Goal: Information Seeking & Learning: Learn about a topic

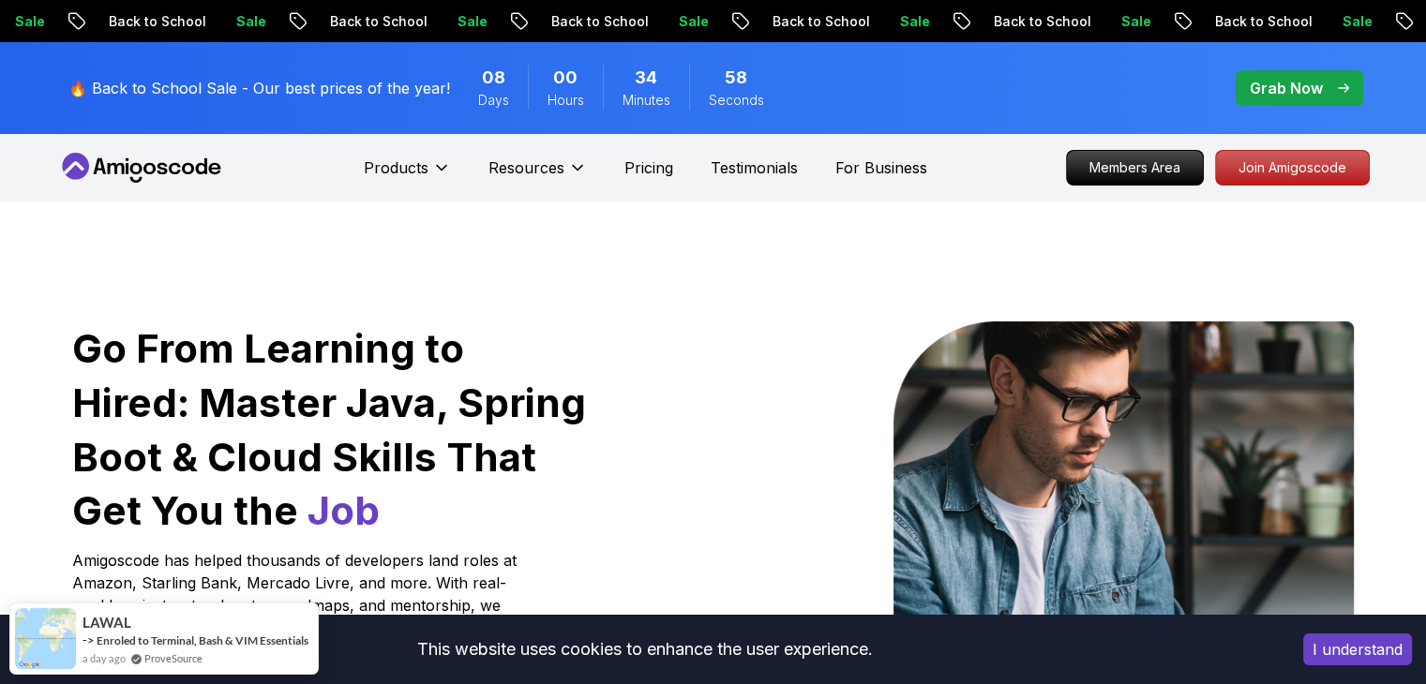
click at [1287, 86] on p "Grab Now" at bounding box center [1285, 88] width 73 height 22
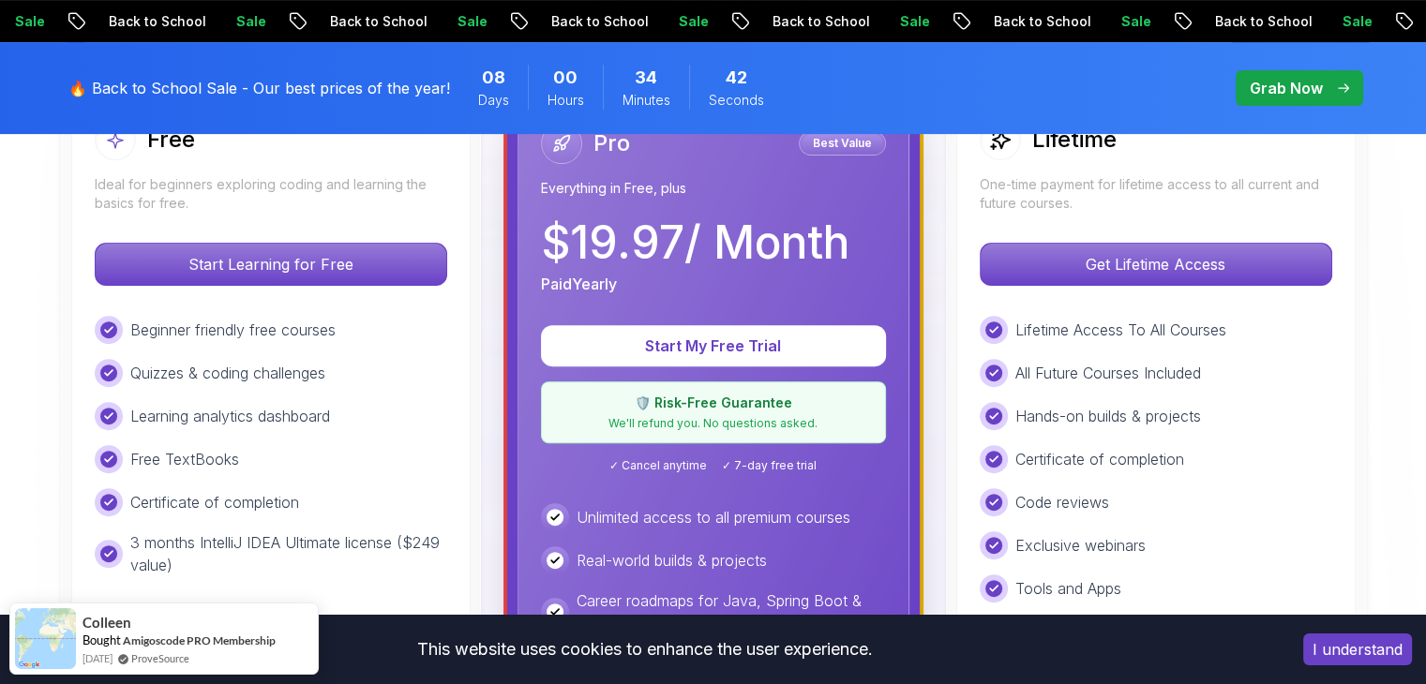
scroll to position [637, 0]
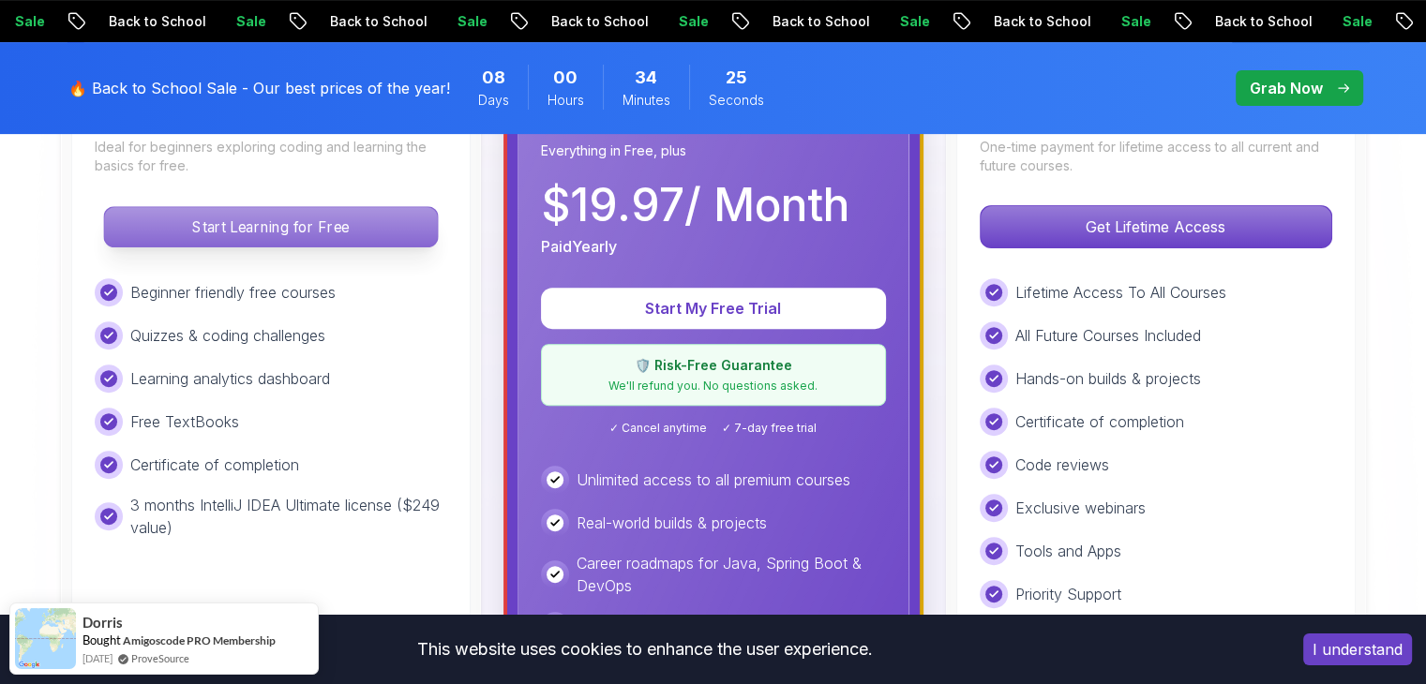
click at [370, 227] on p "Start Learning for Free" at bounding box center [270, 226] width 333 height 39
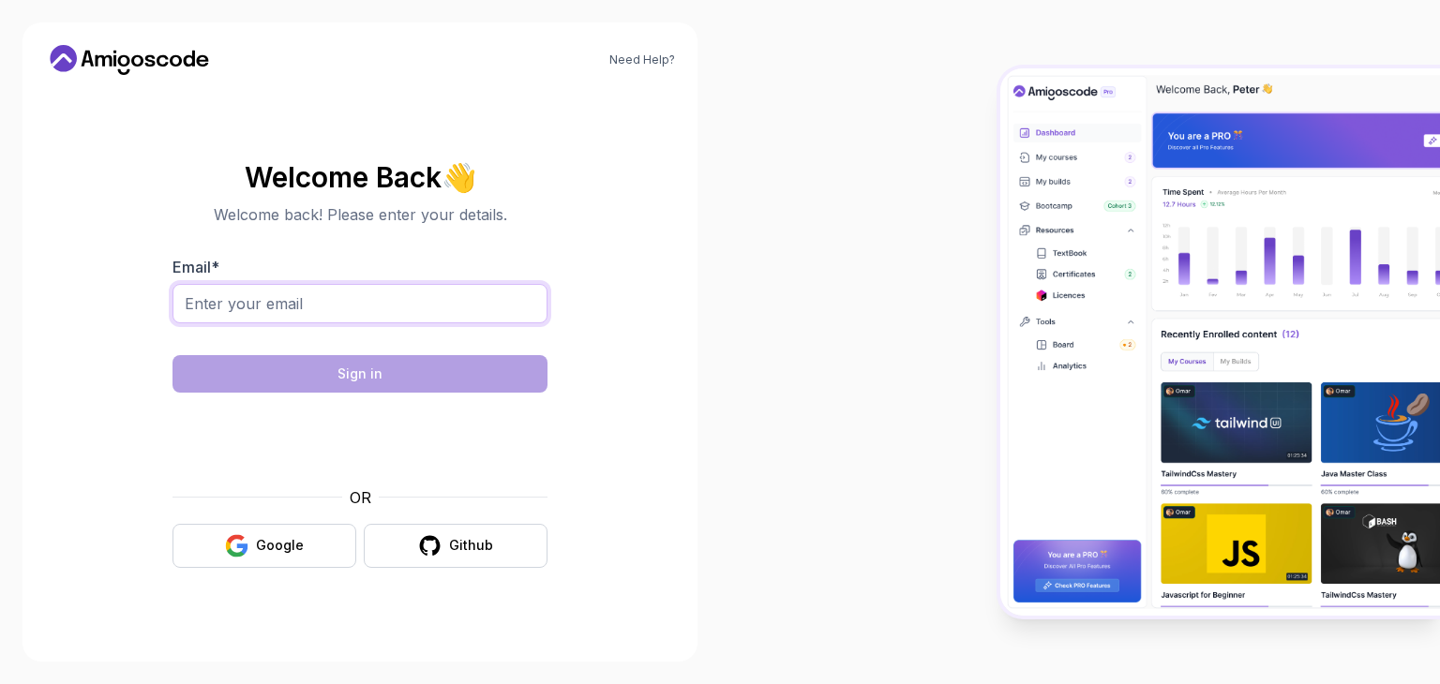
click at [315, 307] on input "Email *" at bounding box center [359, 303] width 375 height 39
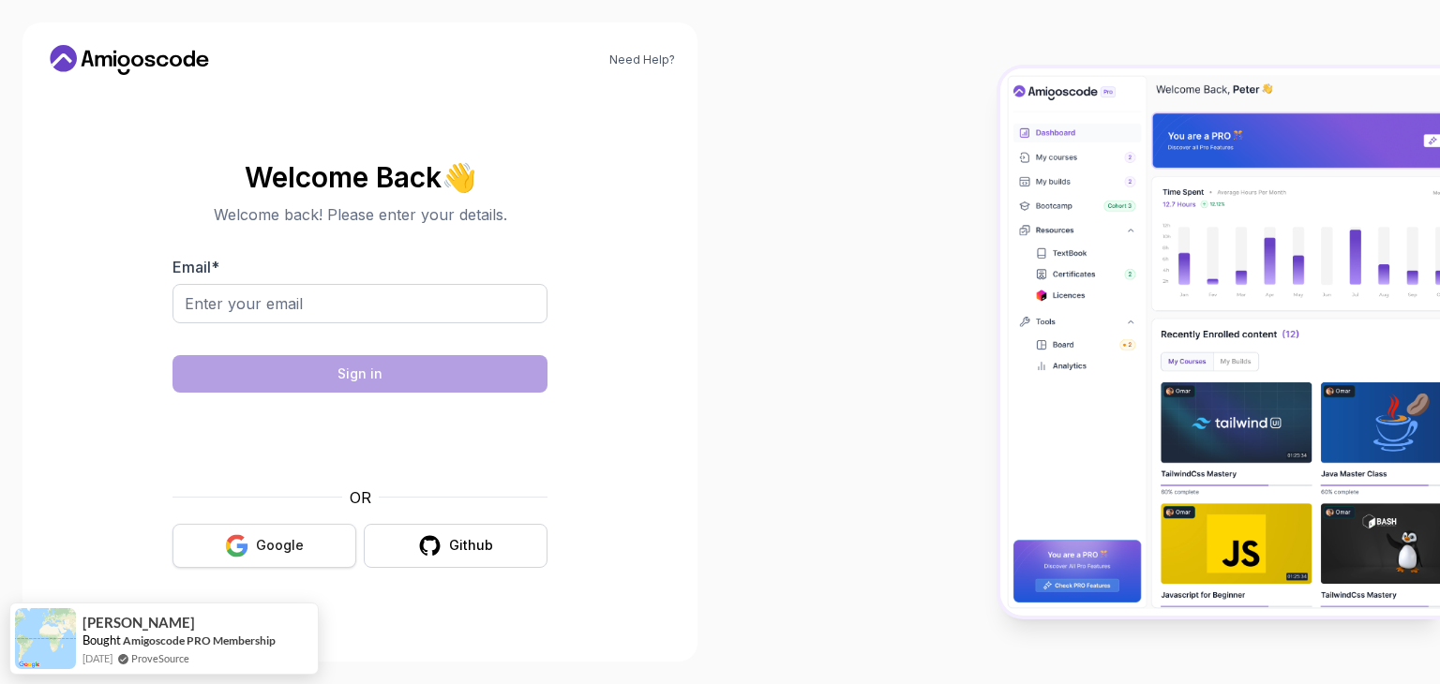
click at [204, 542] on button "Google" at bounding box center [264, 546] width 184 height 44
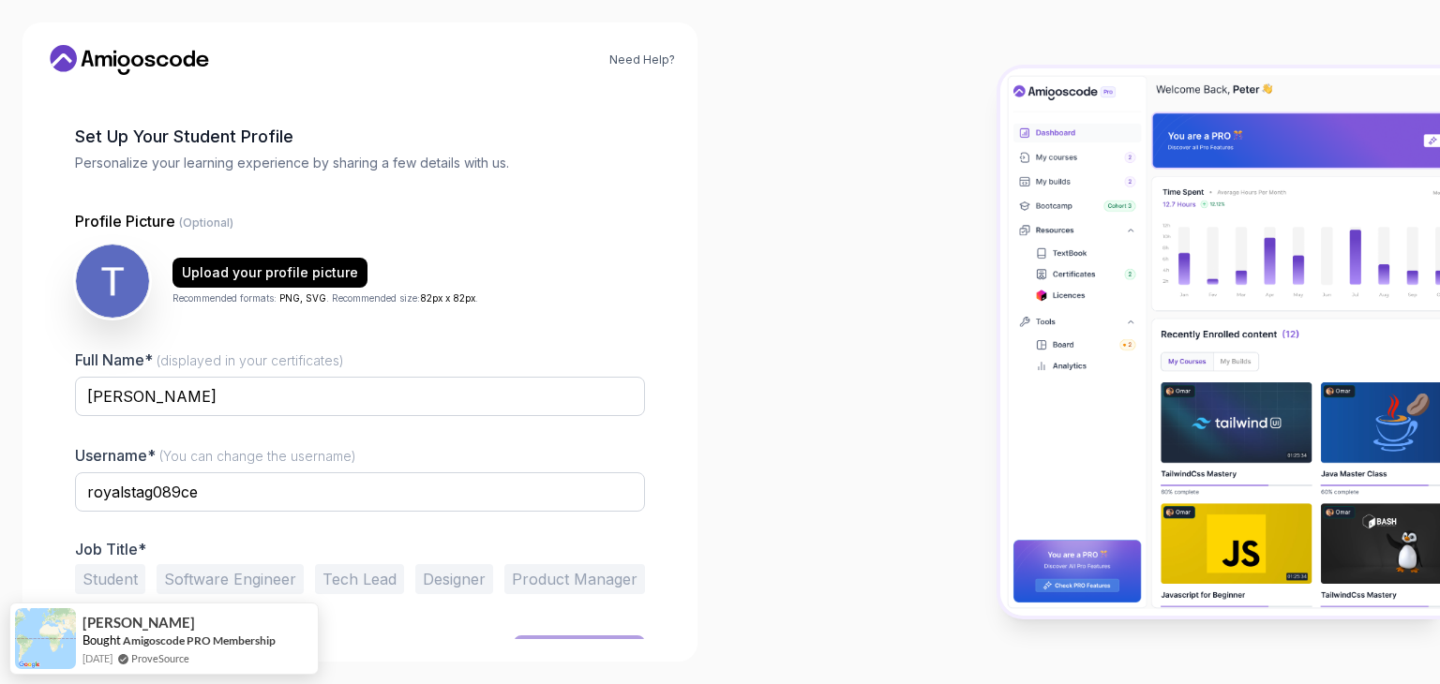
scroll to position [97, 0]
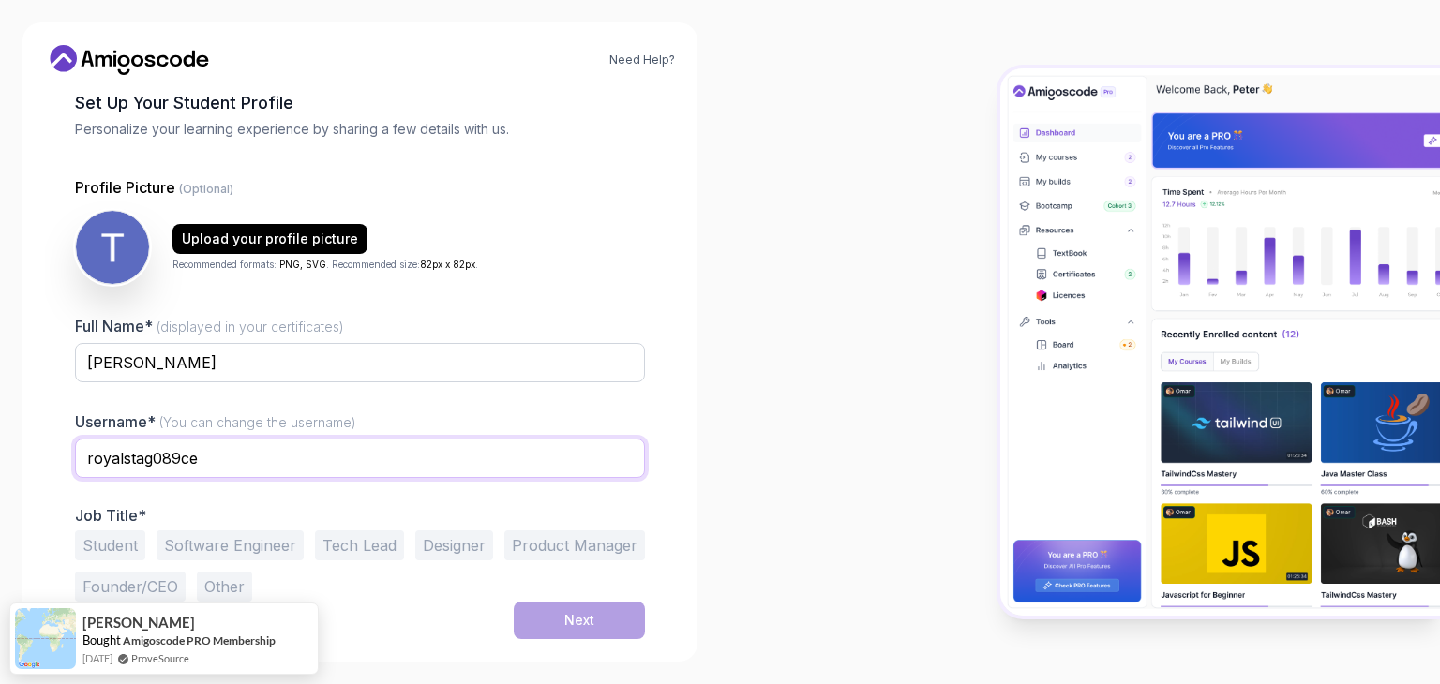
click at [394, 458] on input "royalstag089ce" at bounding box center [360, 458] width 570 height 39
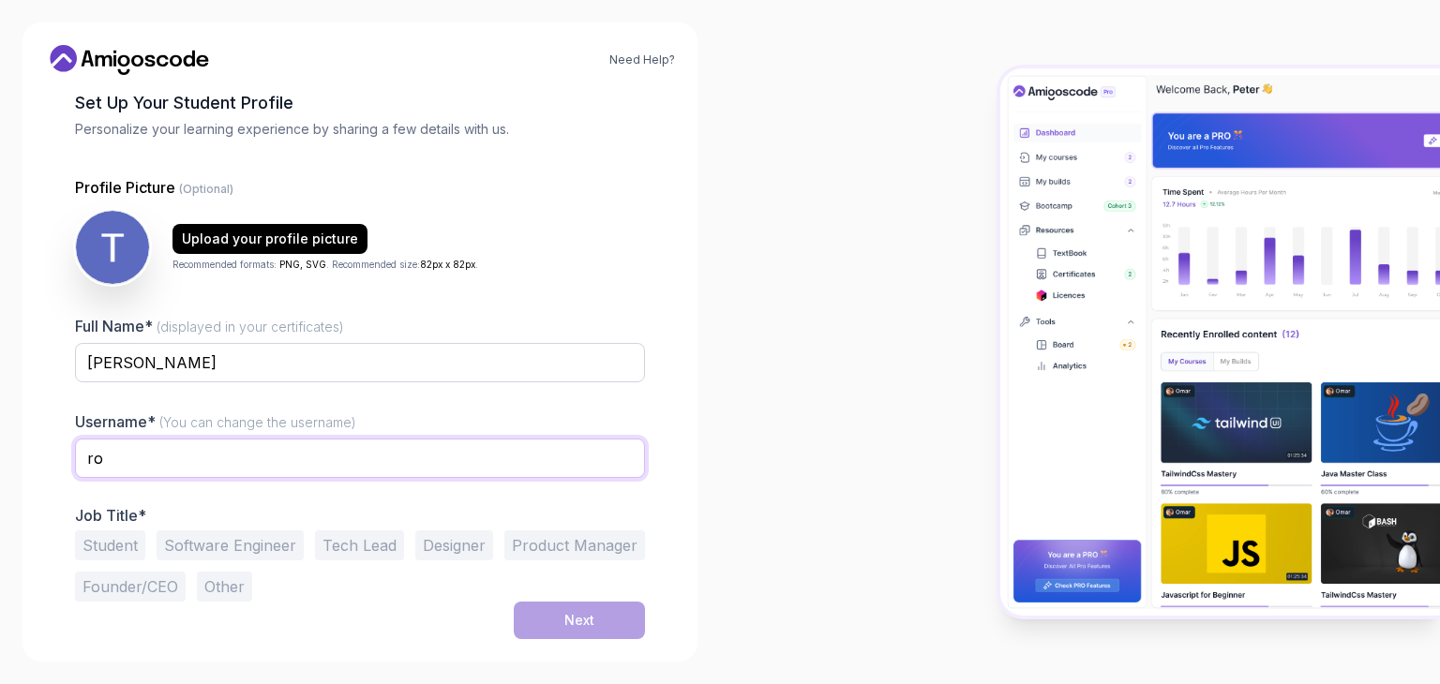
type input "r"
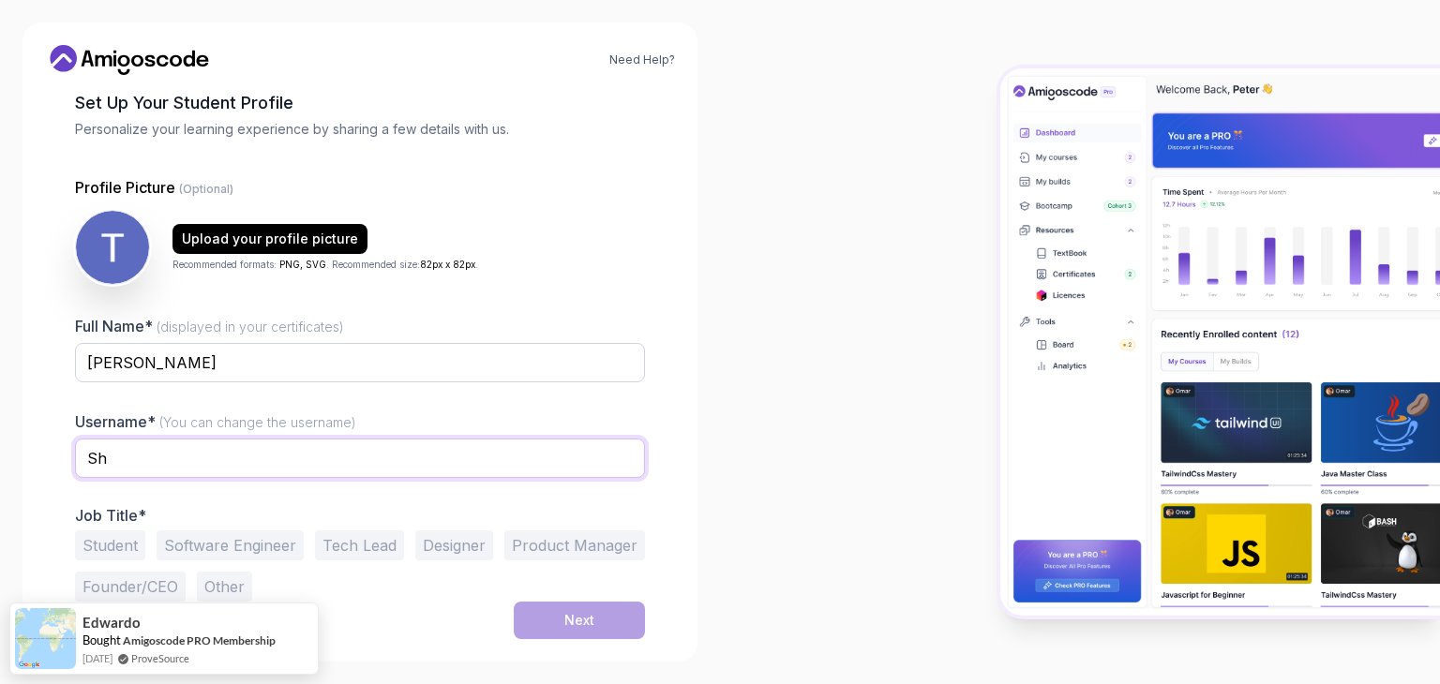
type input "S"
type input "s"
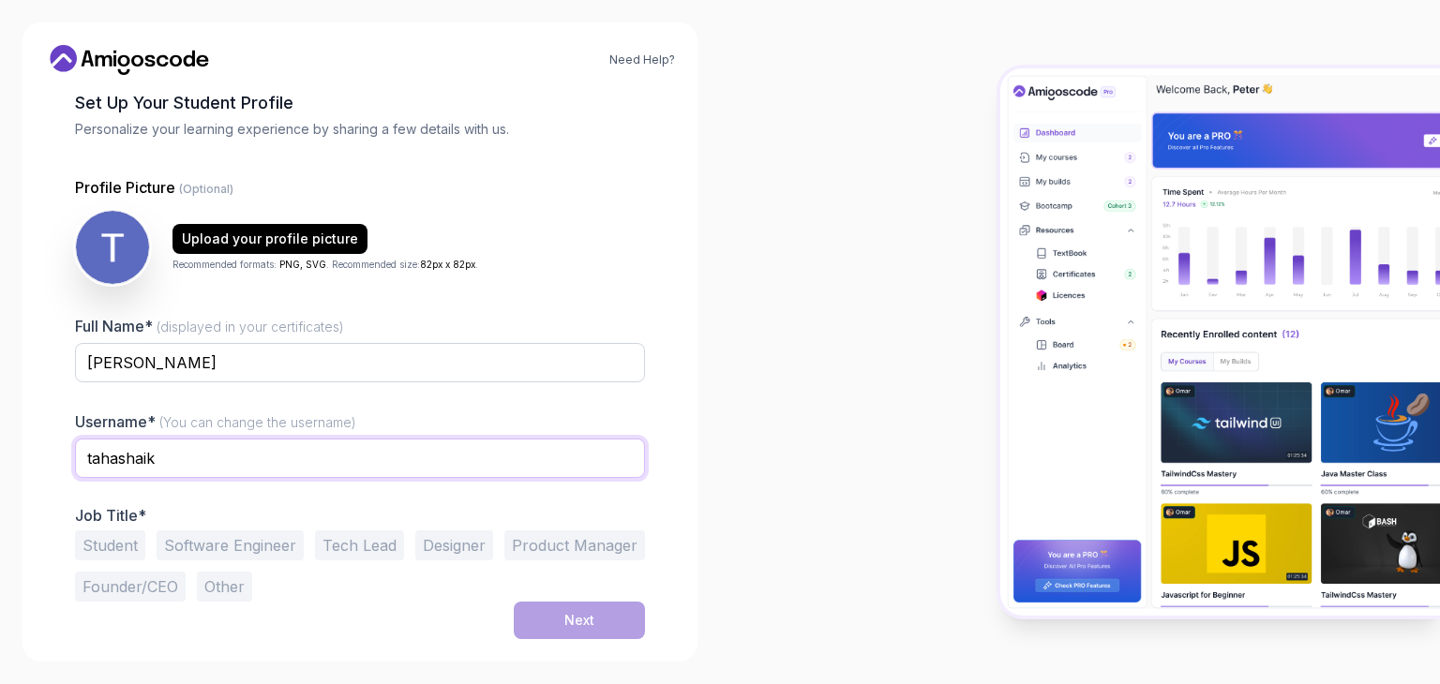
type input "tahashaik"
click at [183, 550] on button "Software Engineer" at bounding box center [230, 545] width 147 height 30
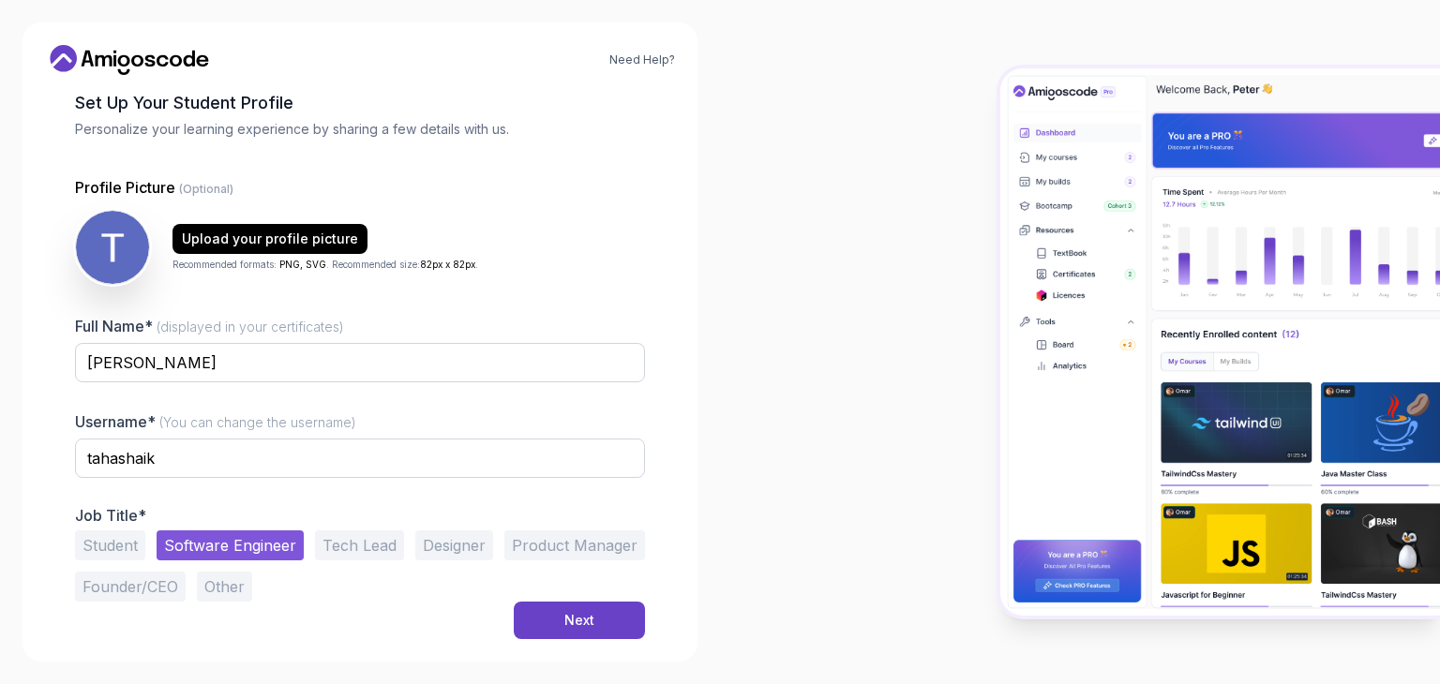
click at [138, 548] on button "Student" at bounding box center [110, 545] width 70 height 30
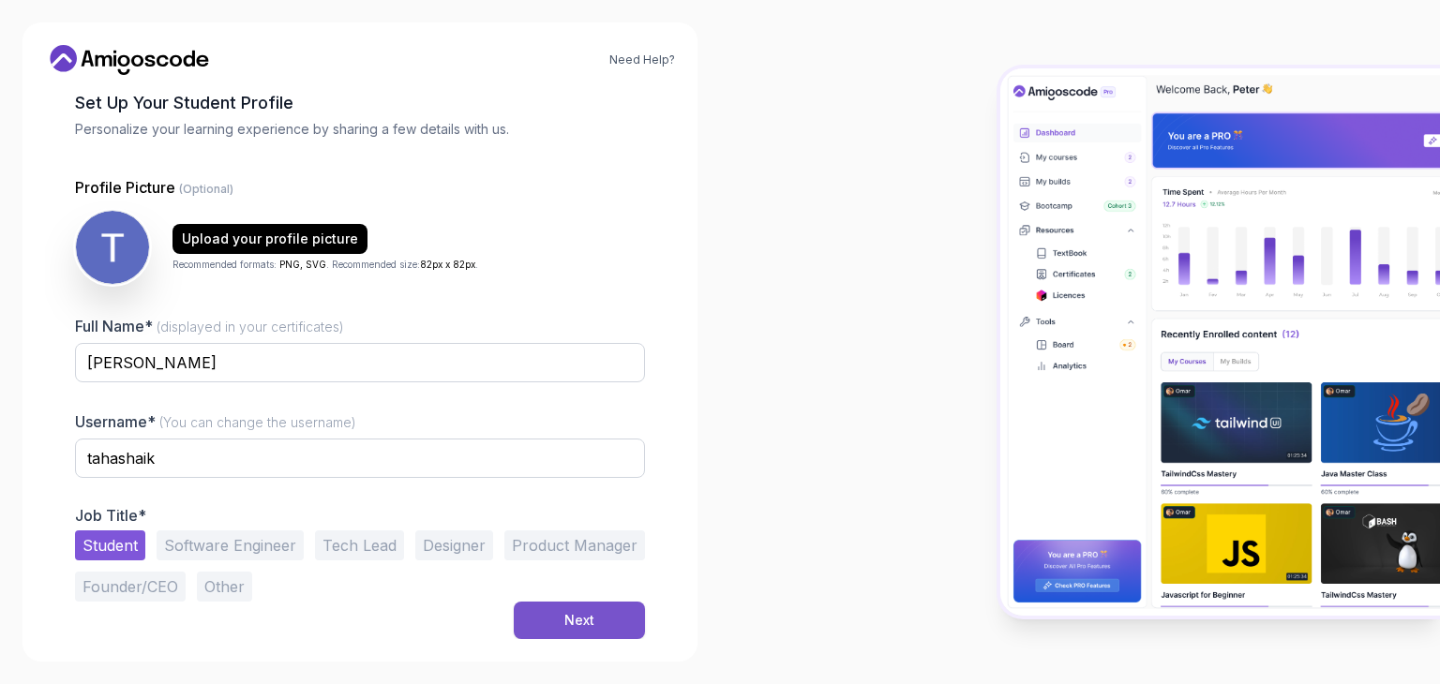
click at [566, 620] on div "Next" at bounding box center [579, 620] width 30 height 19
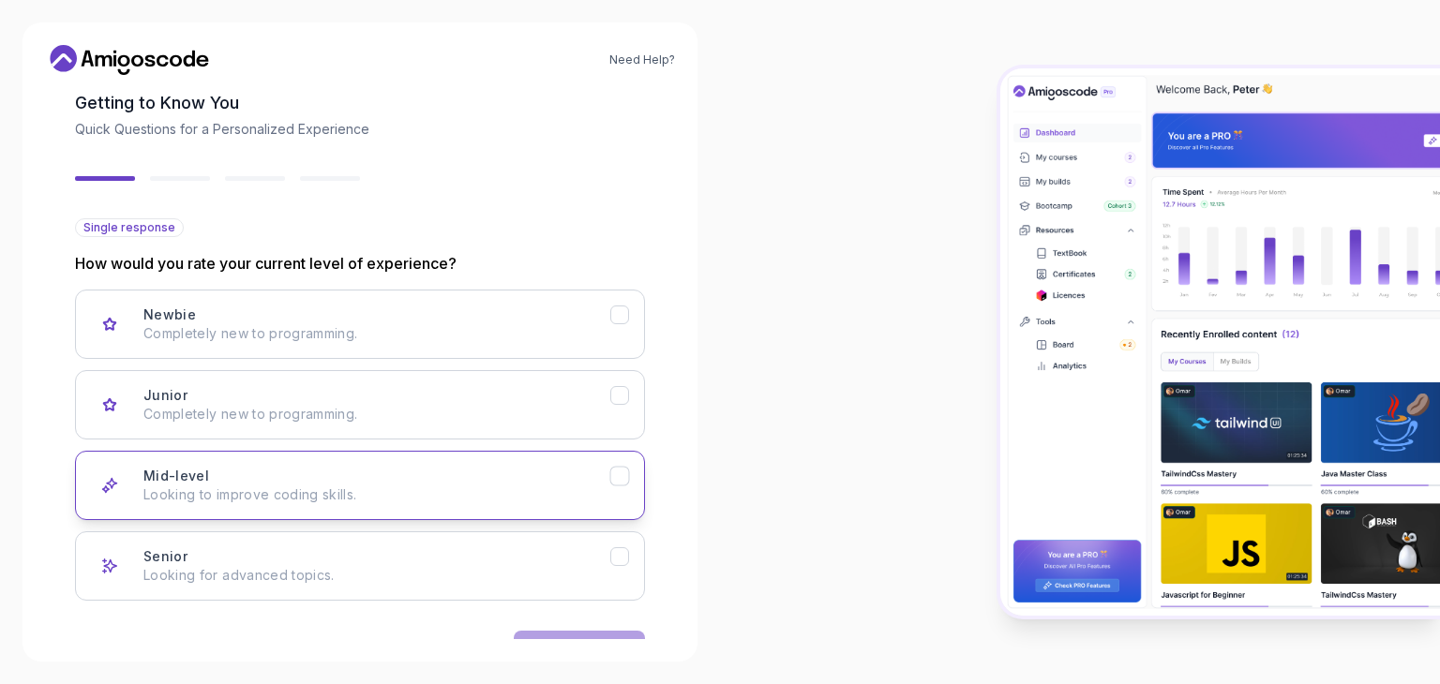
click at [381, 480] on div "Mid-level Looking to improve coding skills." at bounding box center [376, 485] width 467 height 37
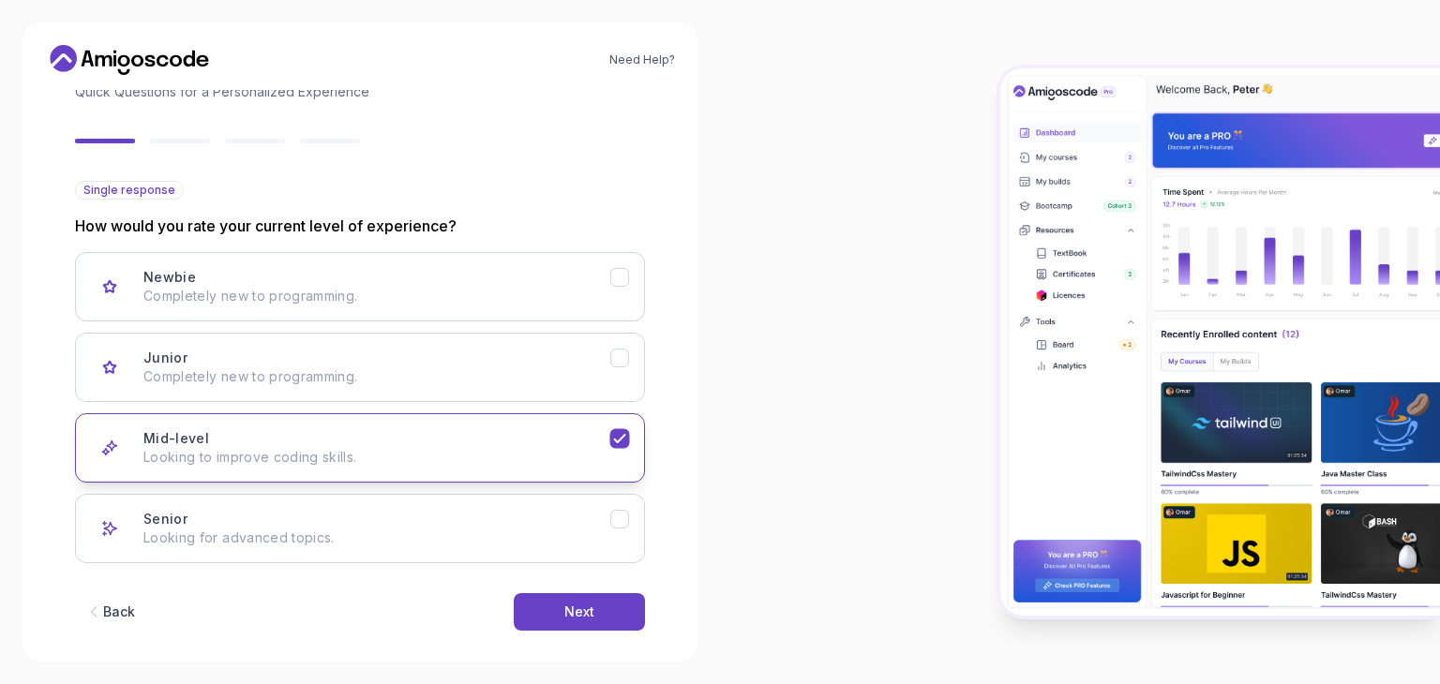
scroll to position [155, 0]
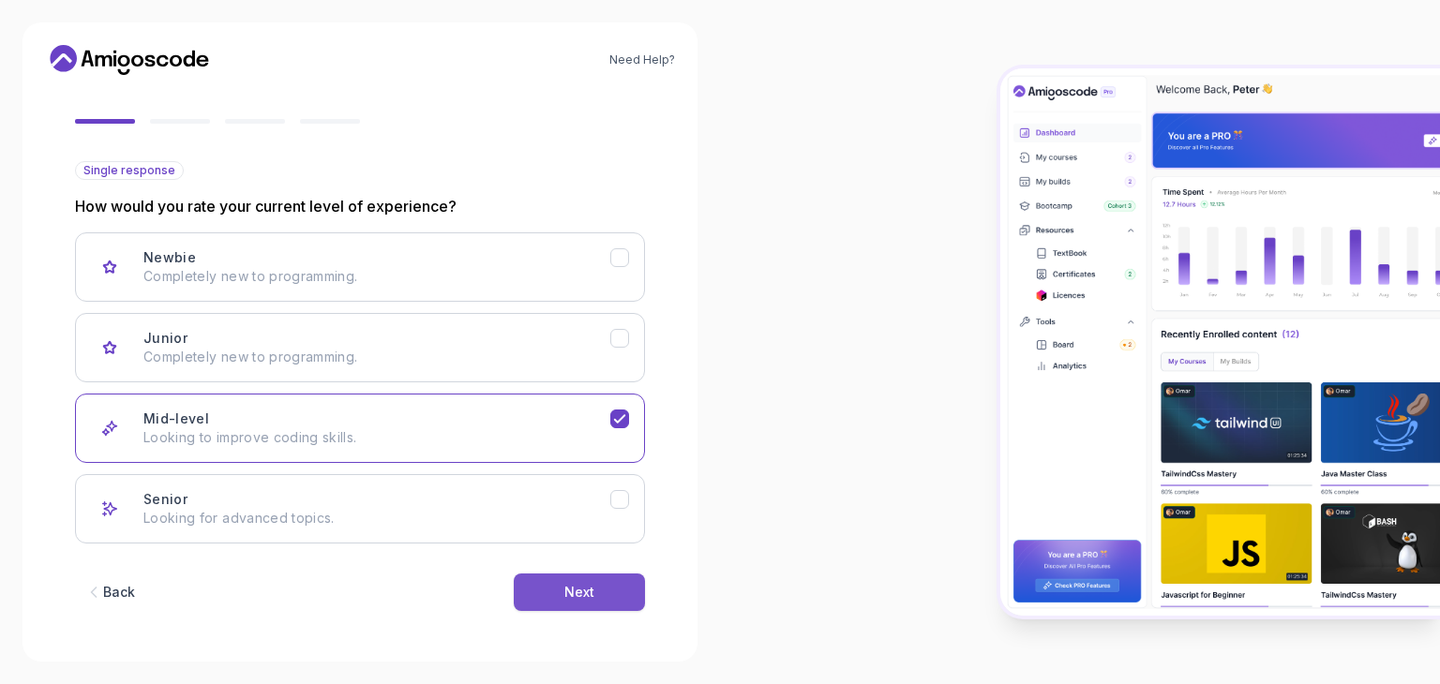
click at [525, 603] on button "Next" at bounding box center [579, 592] width 131 height 37
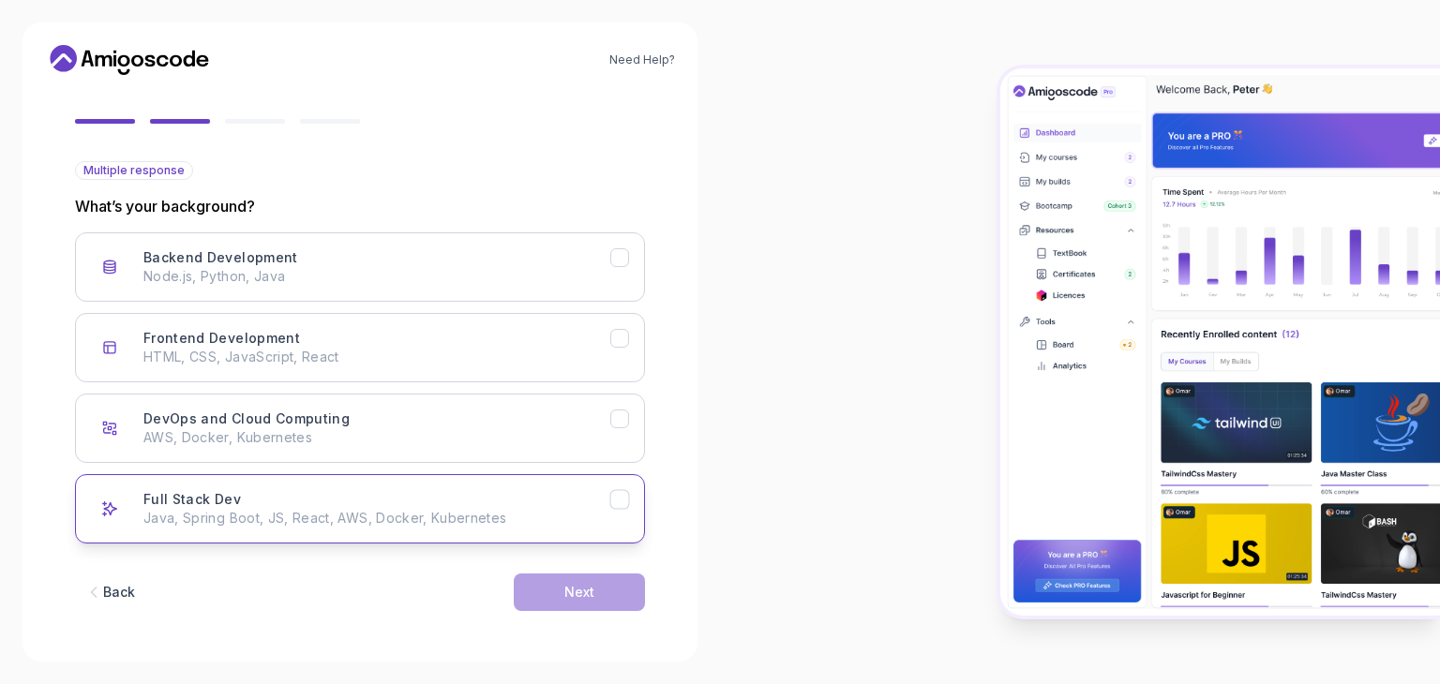
click at [371, 525] on p "Java, Spring Boot, JS, React, AWS, Docker, Kubernetes" at bounding box center [376, 518] width 467 height 19
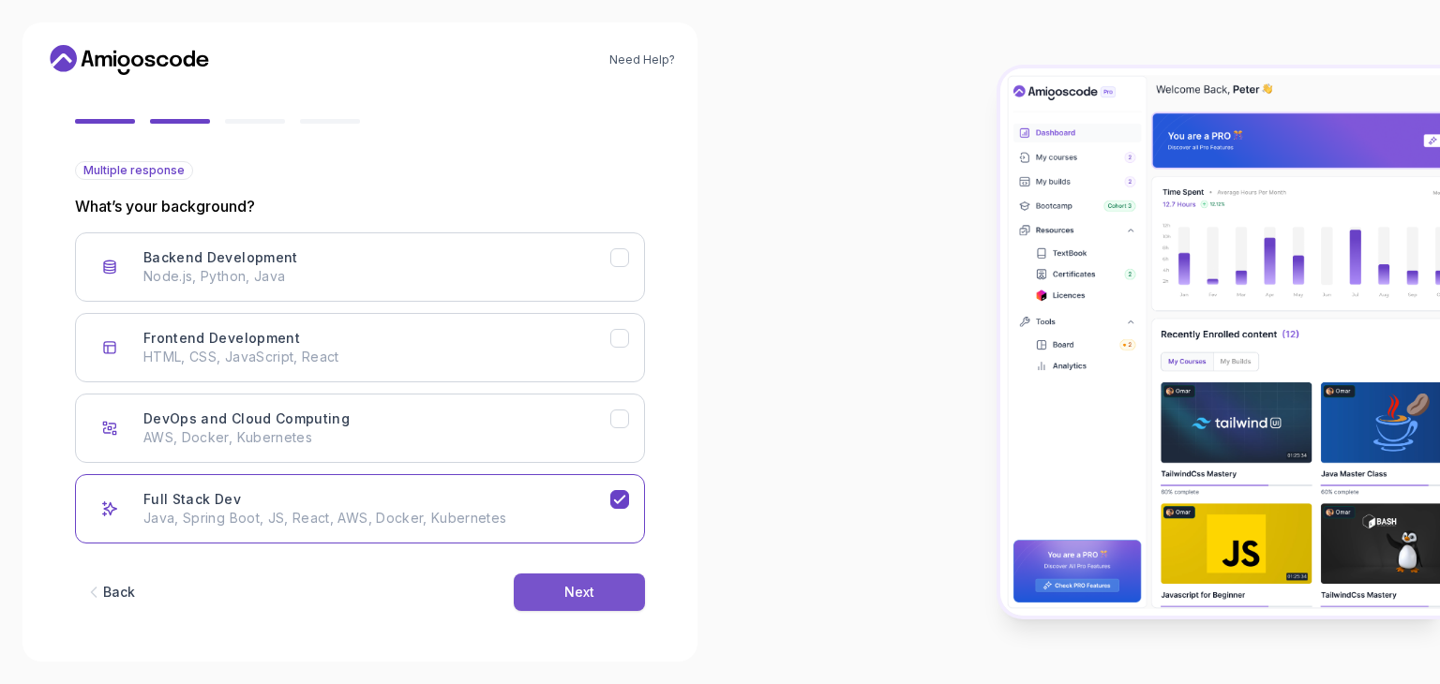
click at [557, 581] on button "Next" at bounding box center [579, 592] width 131 height 37
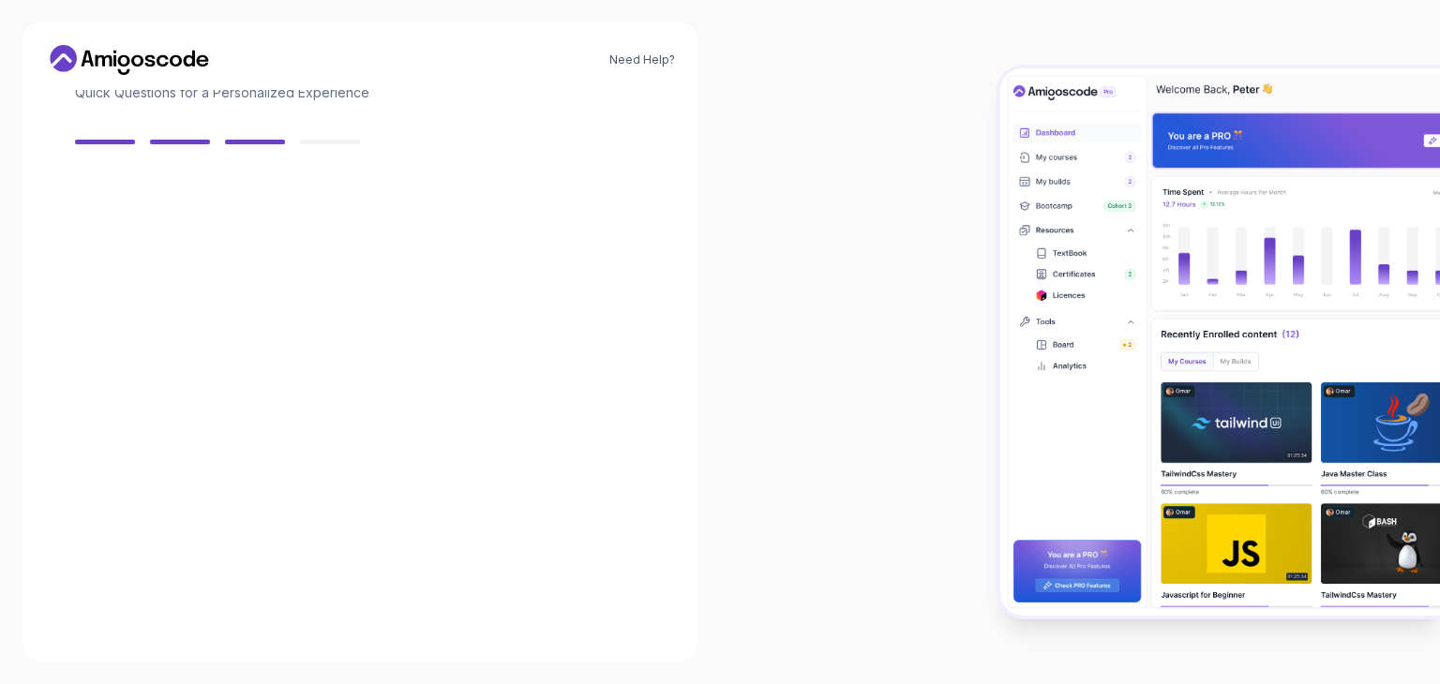
scroll to position [134, 0]
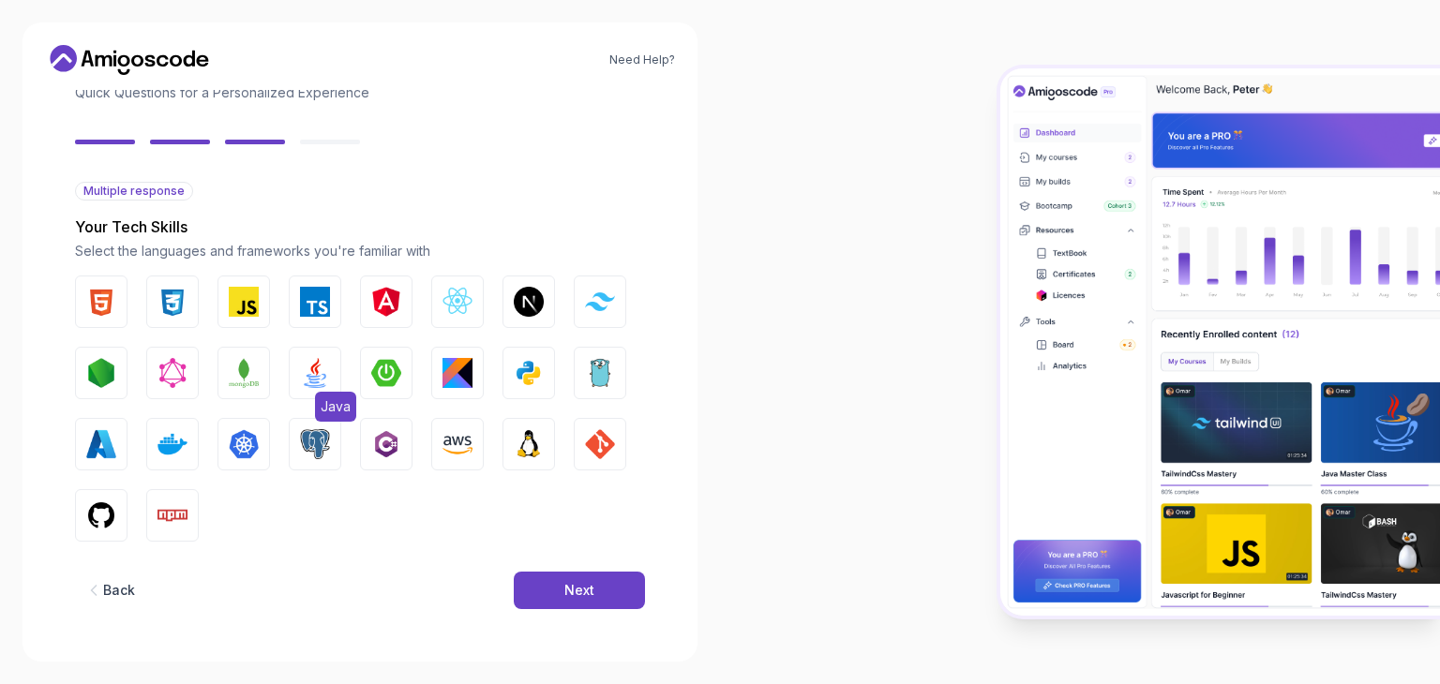
click at [325, 373] on img "button" at bounding box center [315, 373] width 30 height 30
click at [518, 368] on img "button" at bounding box center [529, 373] width 30 height 30
click at [581, 588] on div "Next" at bounding box center [579, 590] width 30 height 19
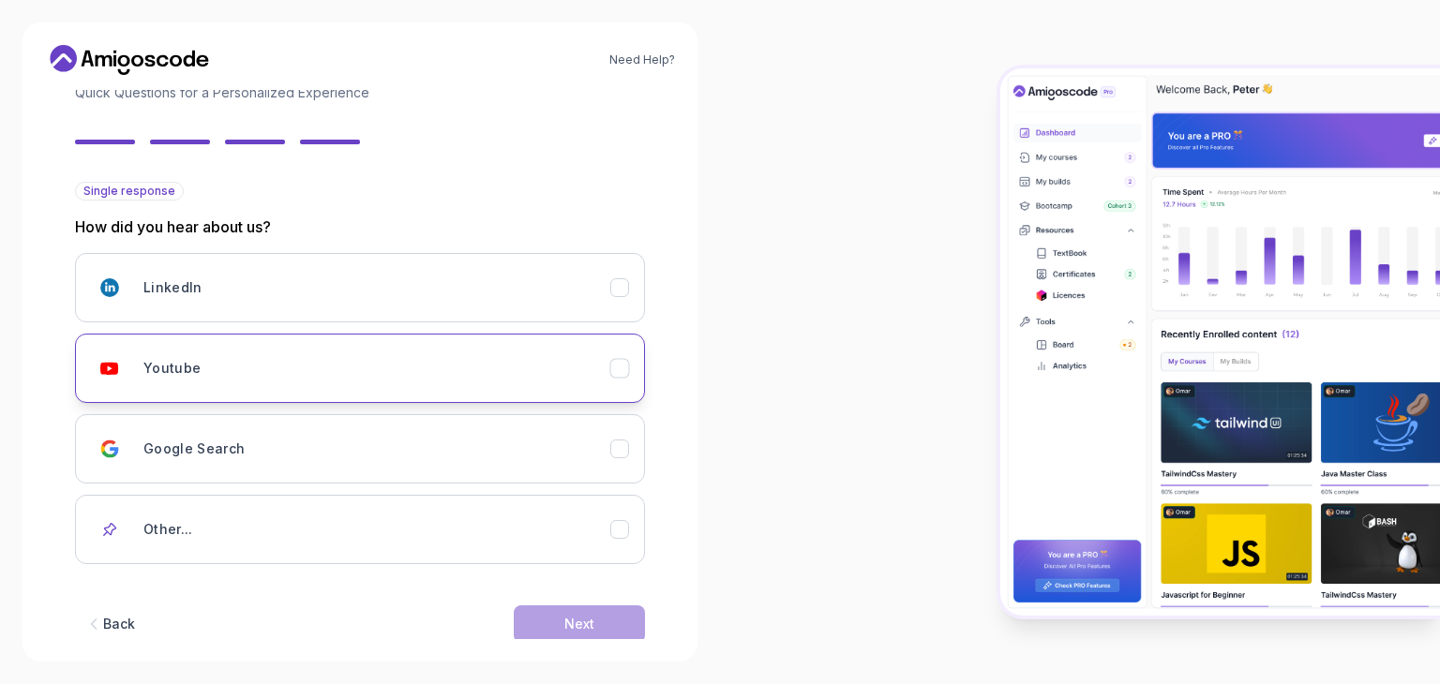
click at [229, 365] on div "Youtube" at bounding box center [376, 368] width 467 height 37
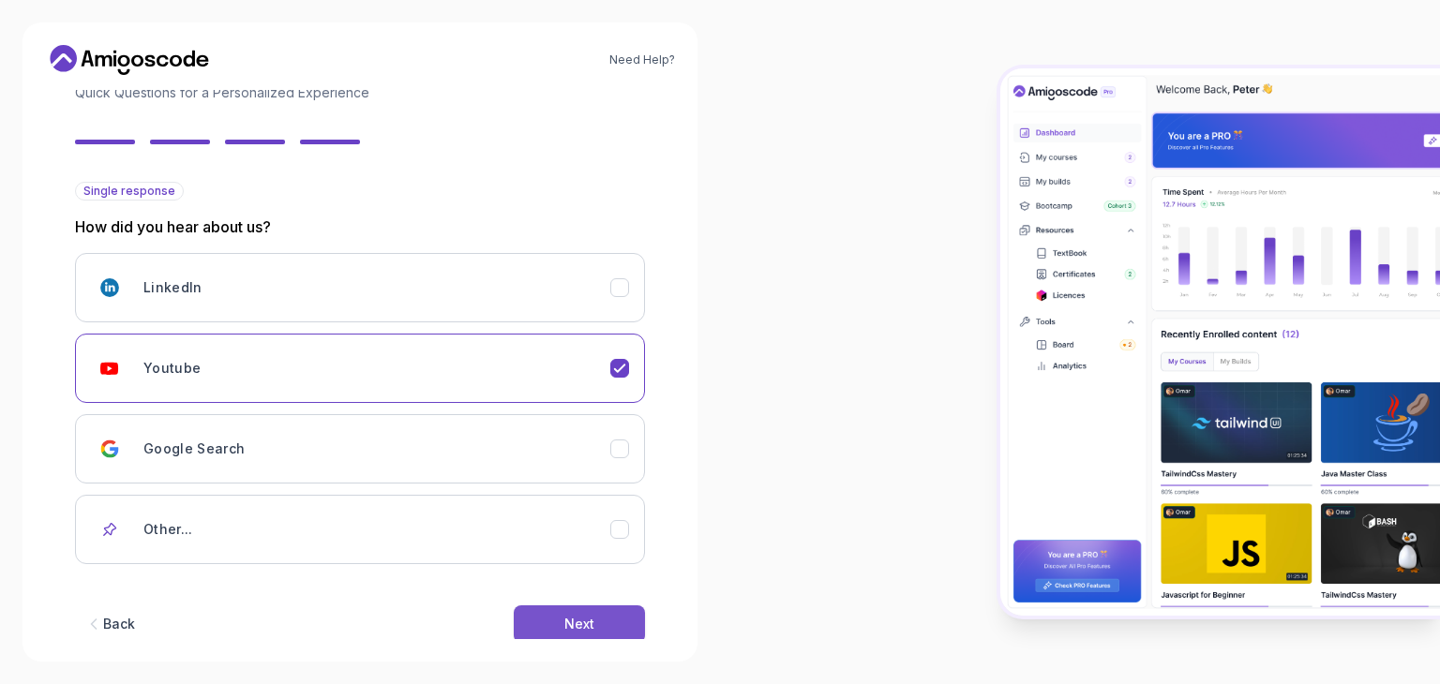
click at [540, 618] on button "Next" at bounding box center [579, 623] width 131 height 37
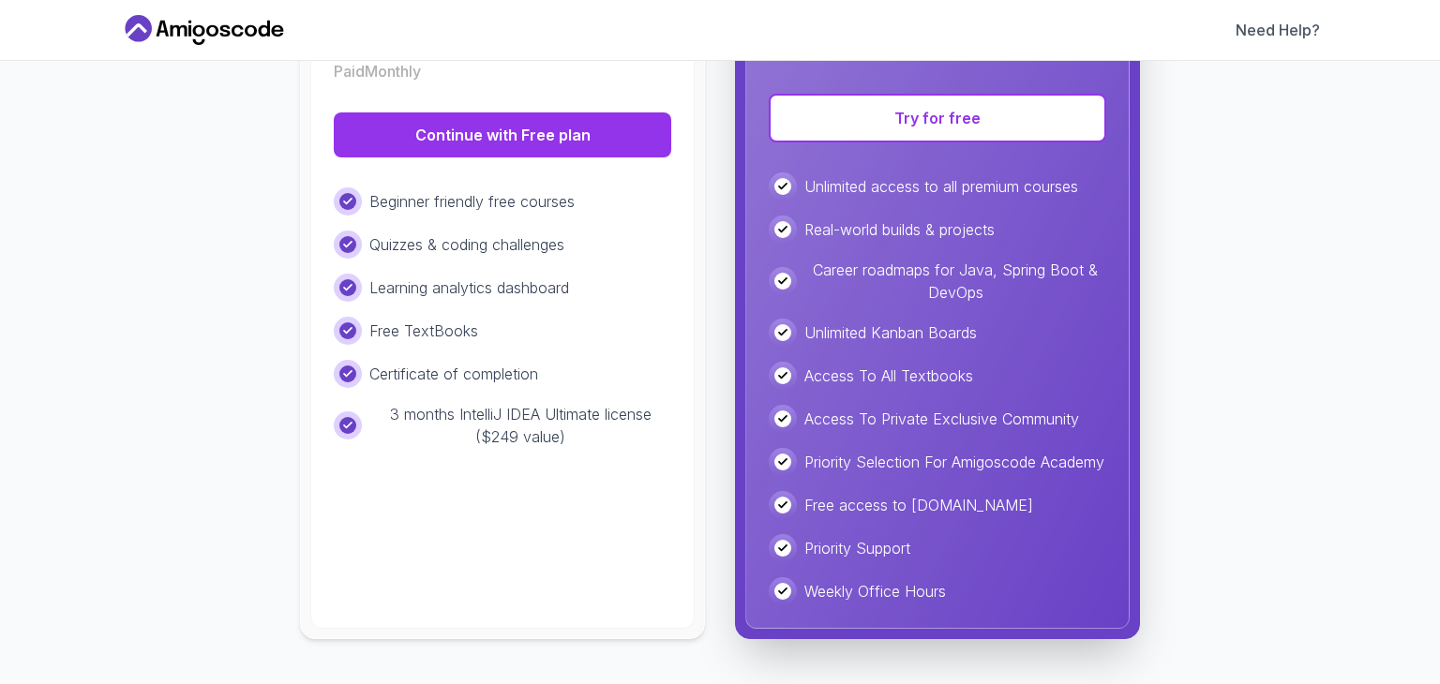
scroll to position [140, 0]
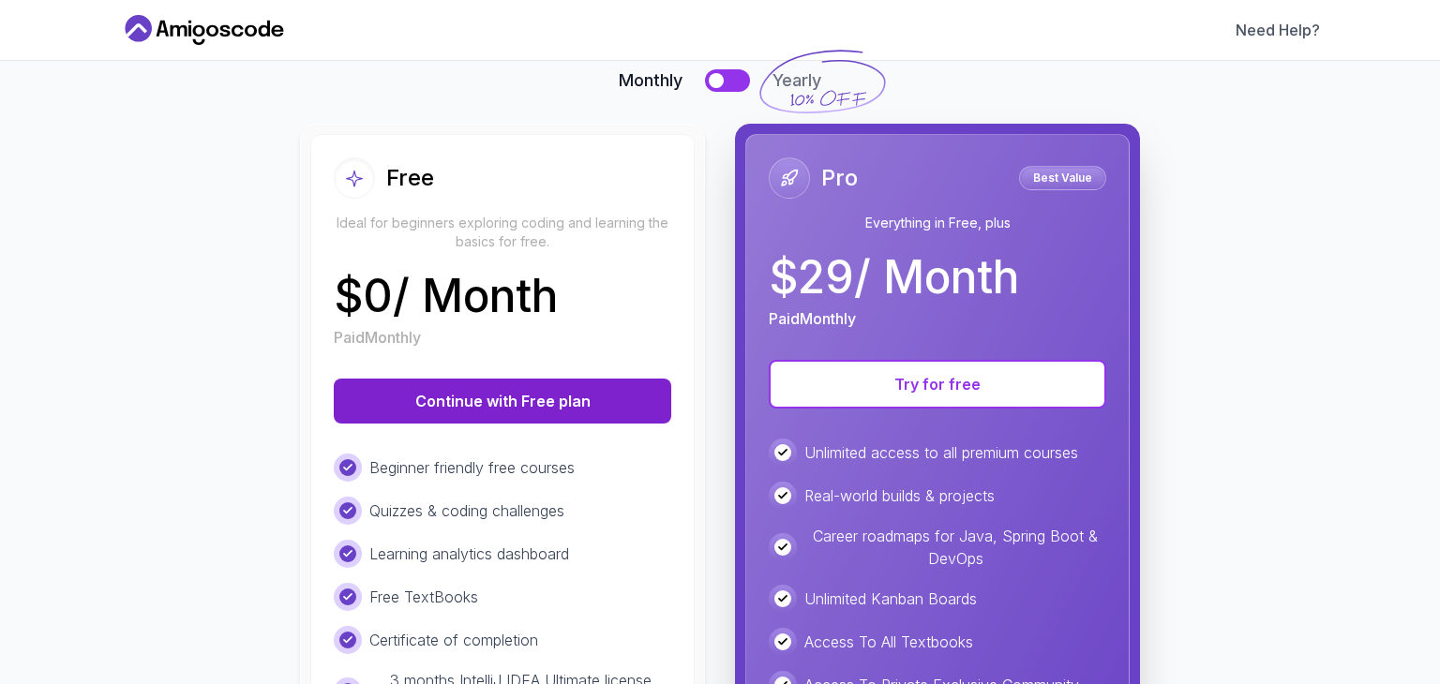
click at [494, 406] on button "Continue with Free plan" at bounding box center [502, 401] width 337 height 45
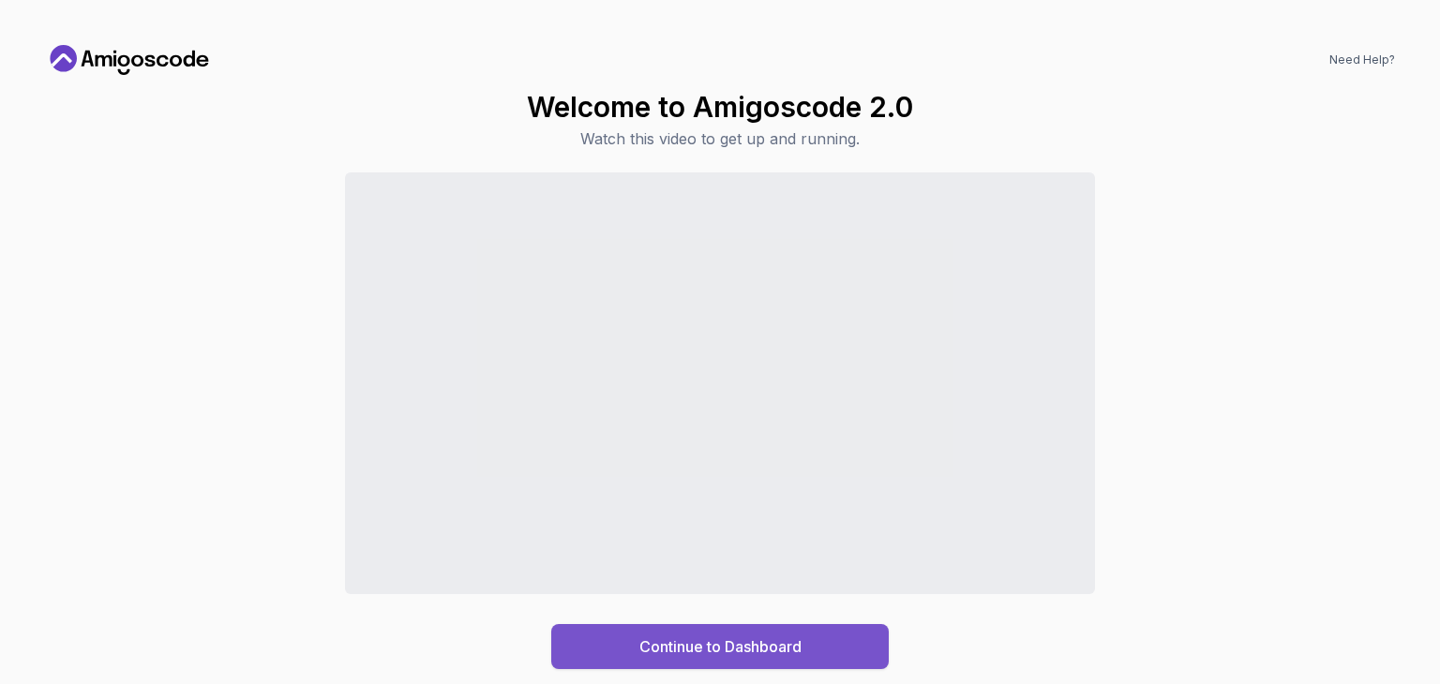
click at [562, 633] on button "Continue to Dashboard" at bounding box center [719, 646] width 337 height 45
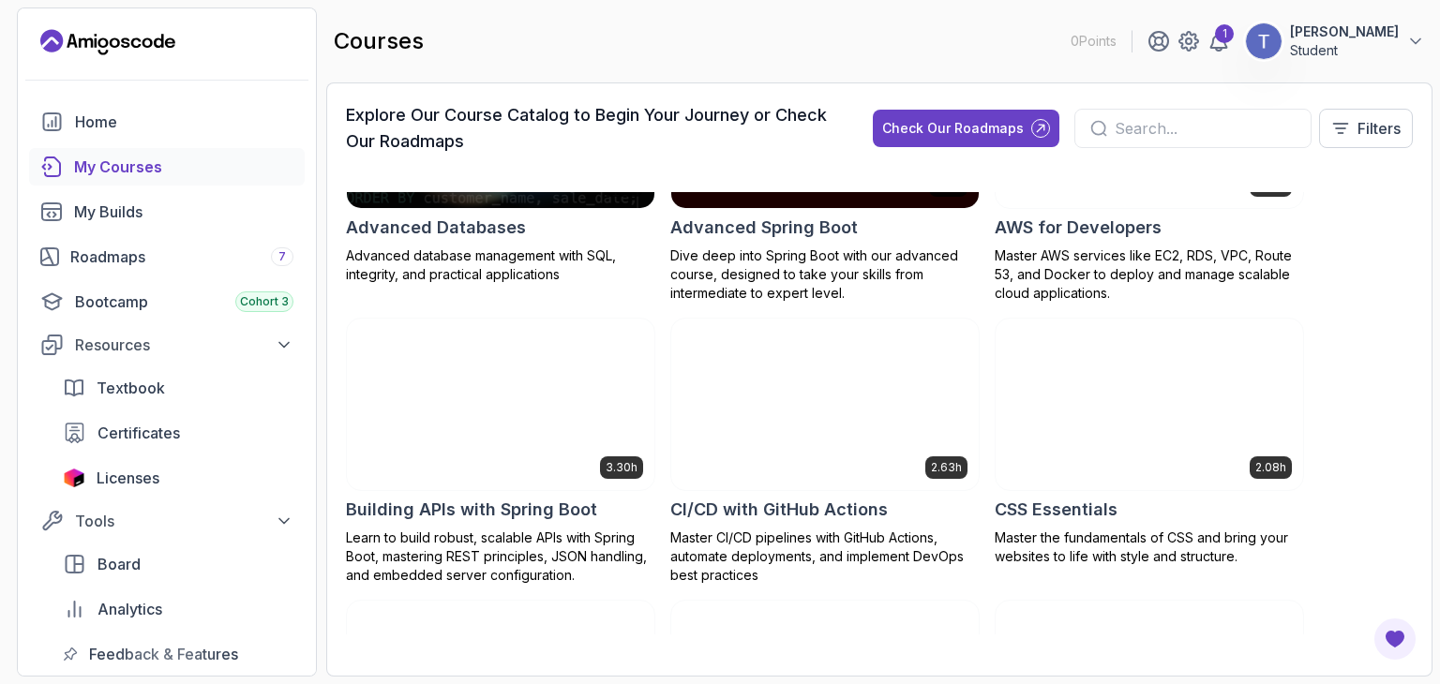
scroll to position [187, 0]
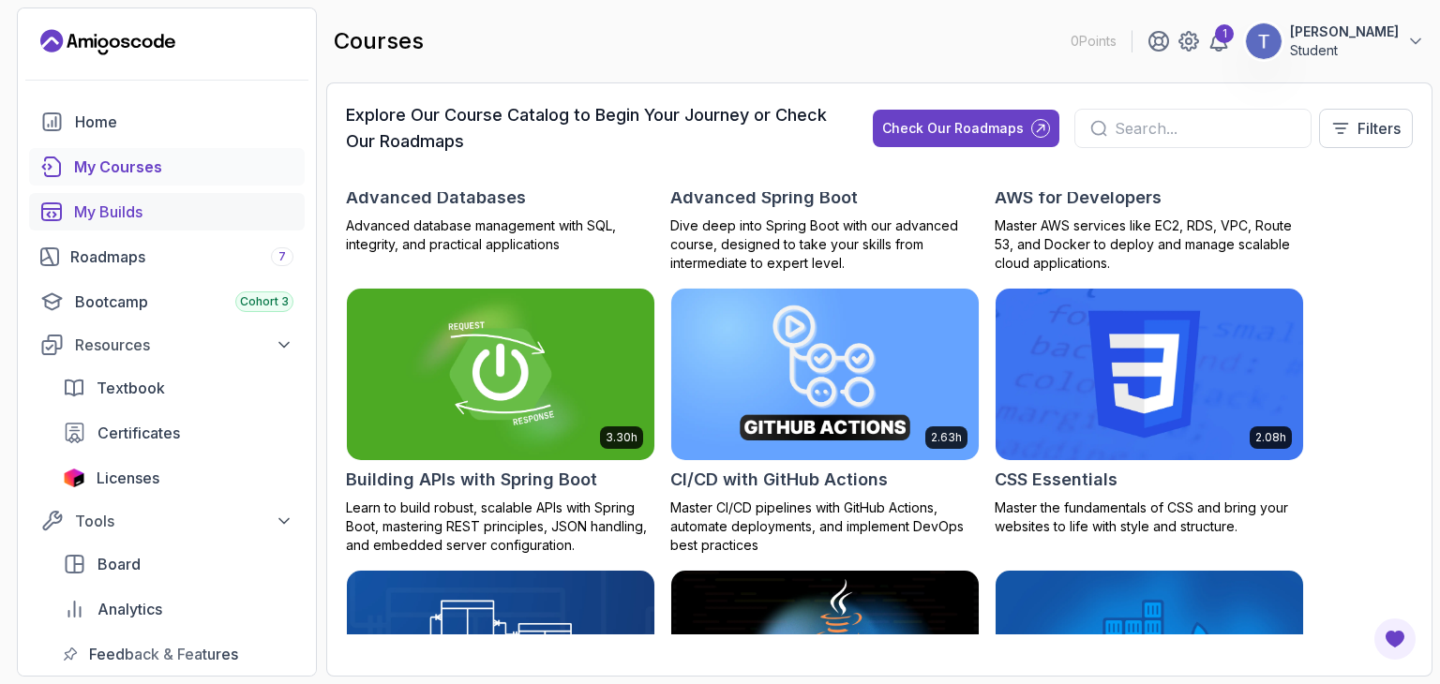
click at [199, 209] on div "My Builds" at bounding box center [183, 212] width 219 height 22
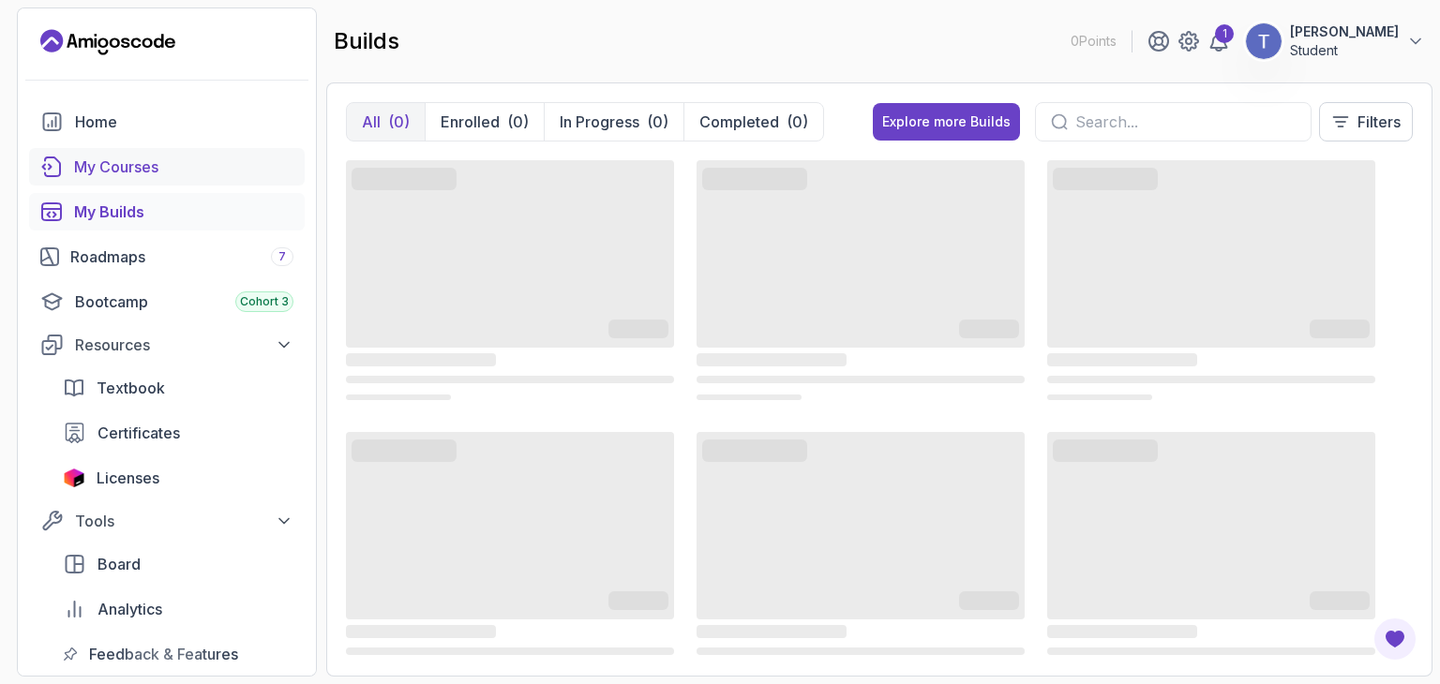
click at [211, 178] on link "My Courses" at bounding box center [167, 166] width 276 height 37
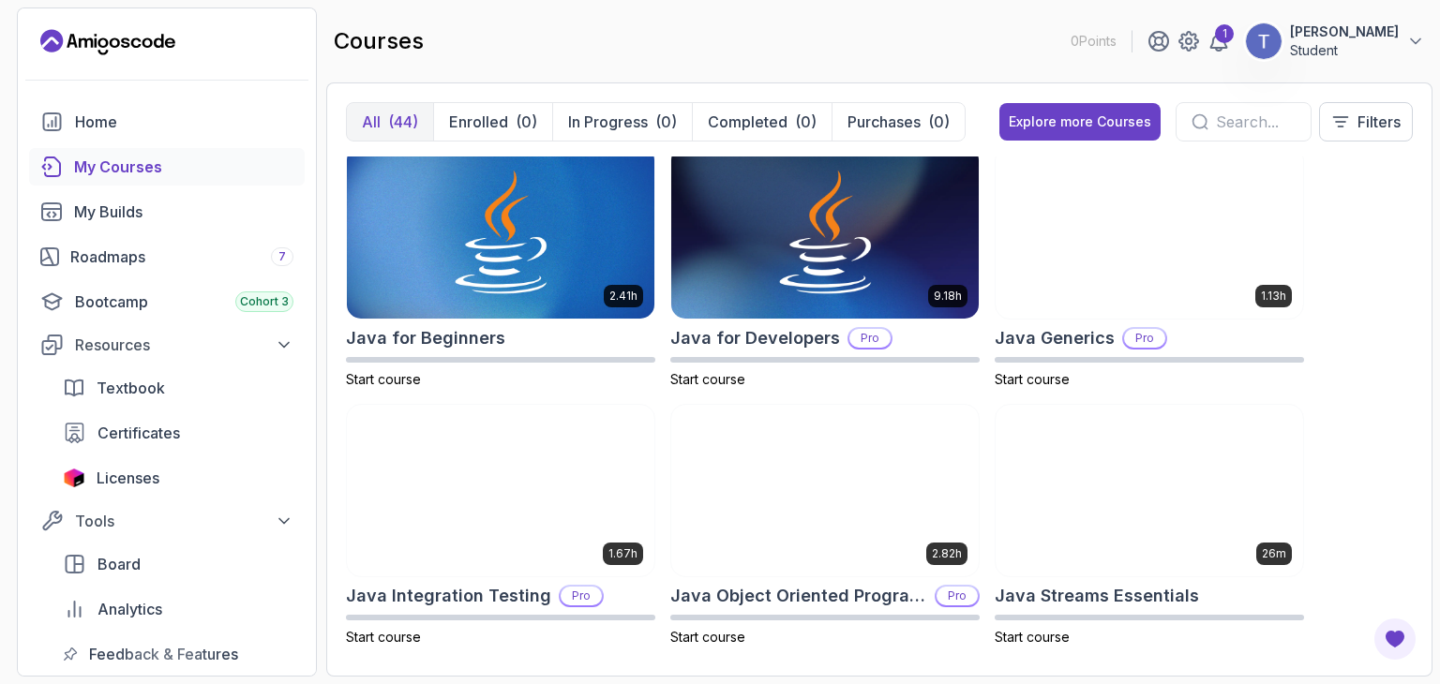
scroll to position [1312, 0]
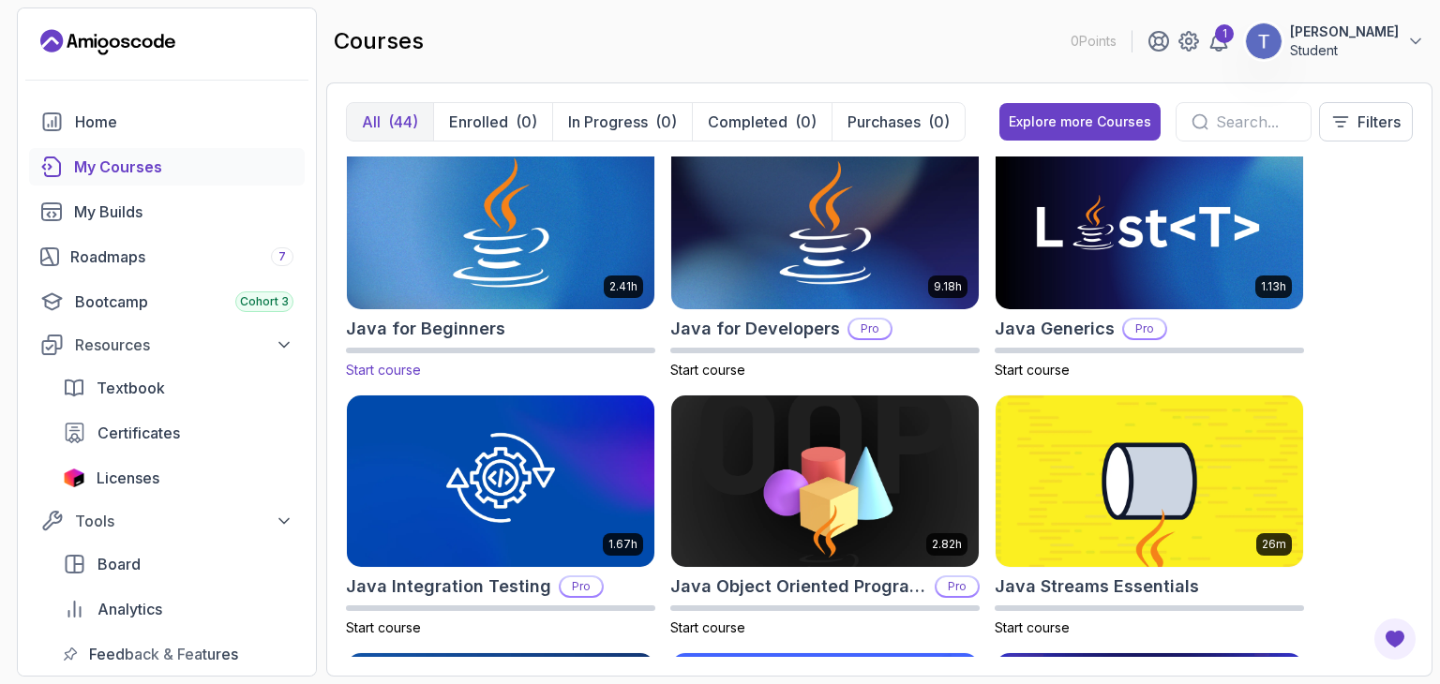
click at [620, 230] on img at bounding box center [500, 223] width 322 height 181
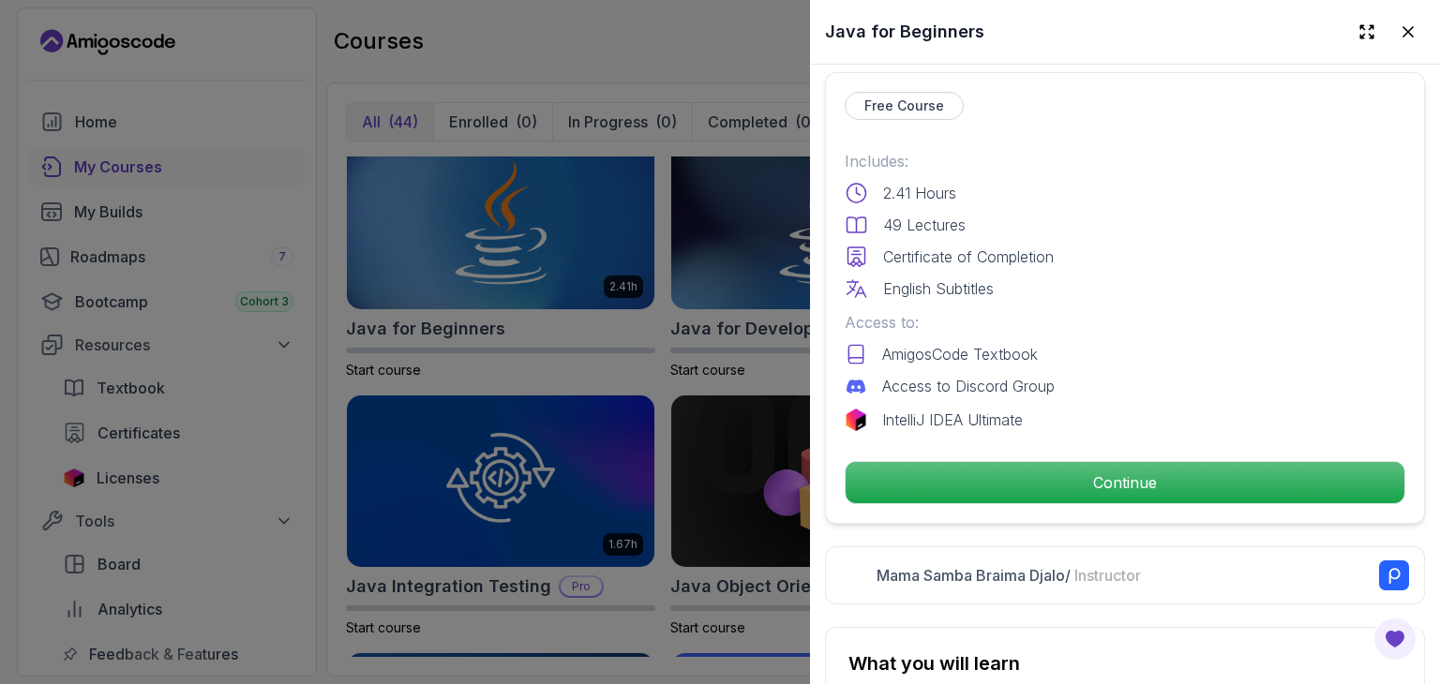
scroll to position [469, 0]
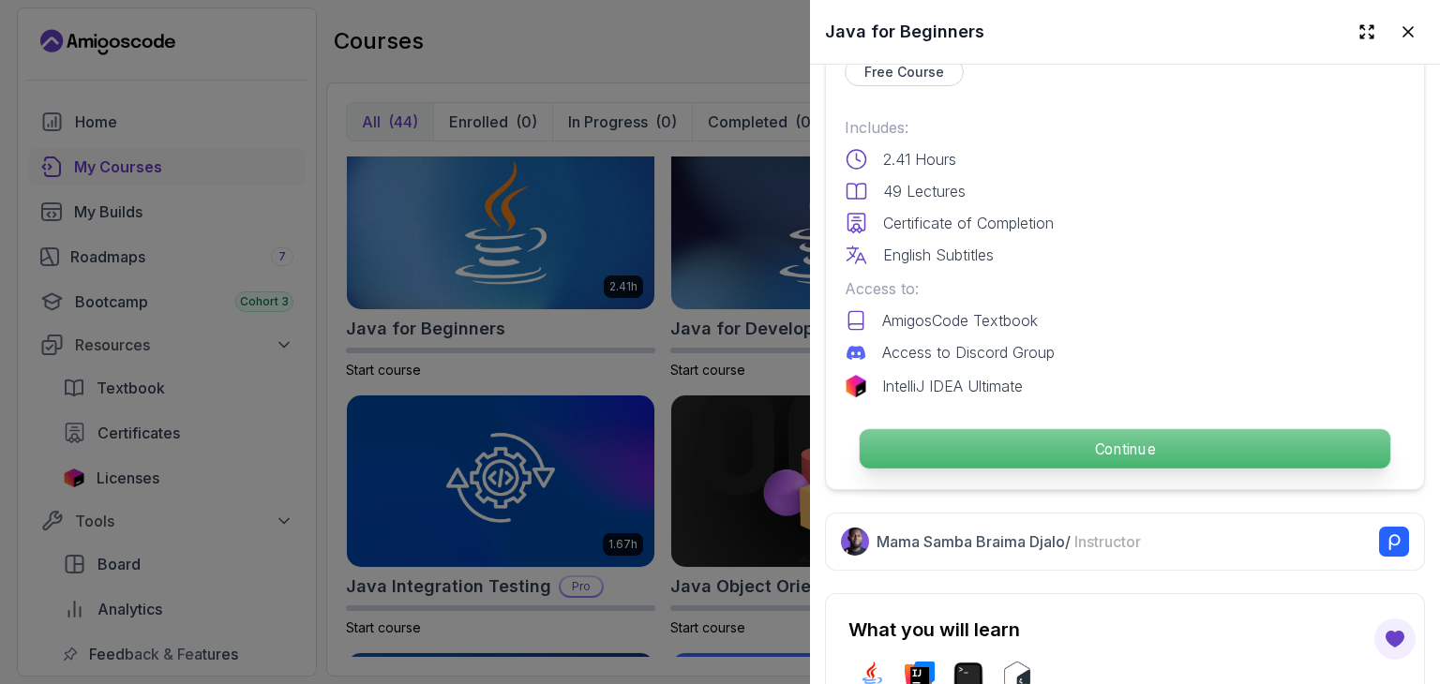
click at [965, 442] on p "Continue" at bounding box center [1124, 448] width 530 height 39
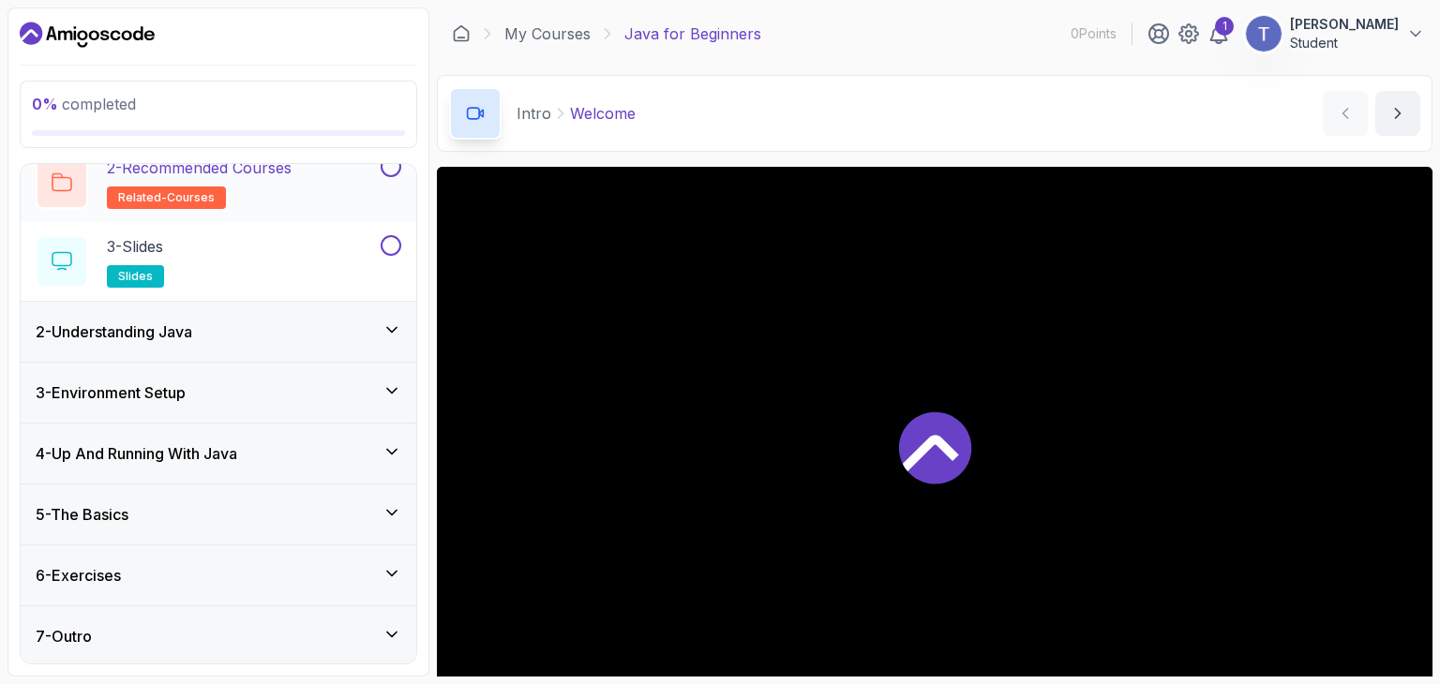
scroll to position [66, 0]
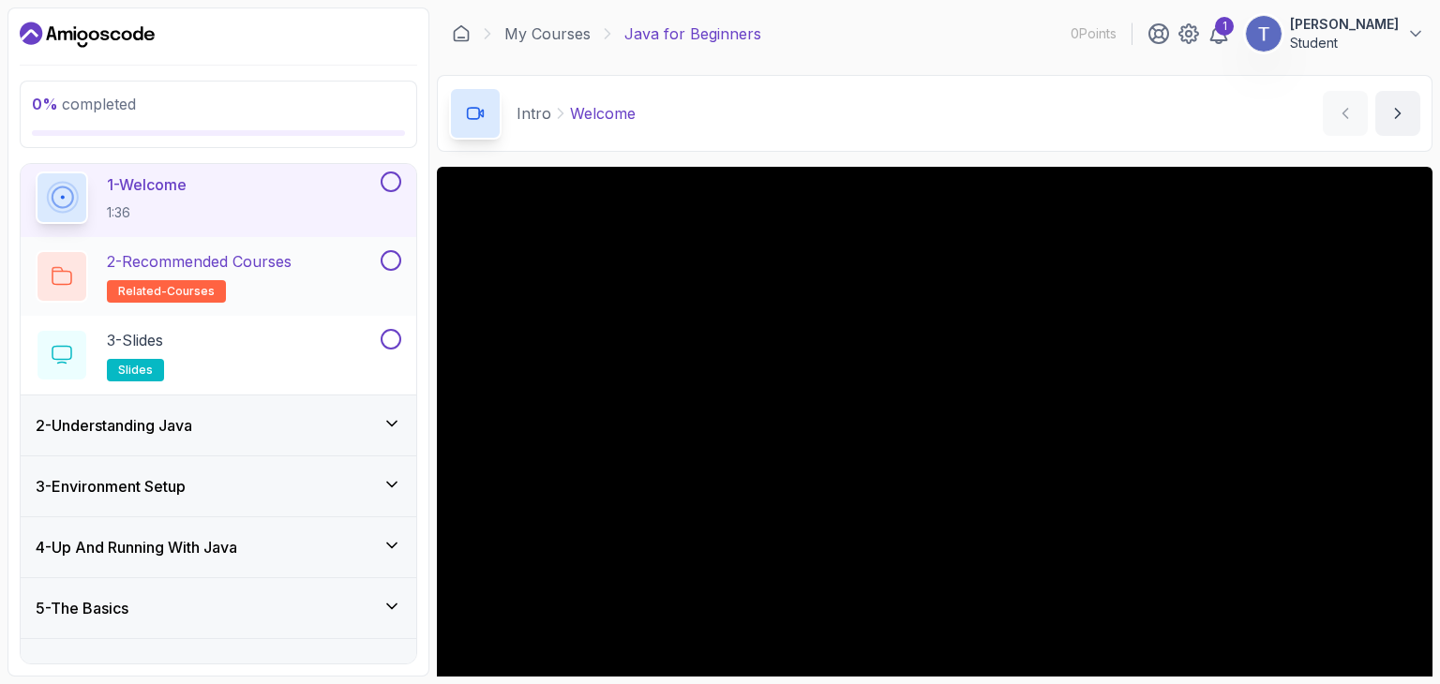
click at [137, 293] on span "related-courses" at bounding box center [166, 291] width 97 height 15
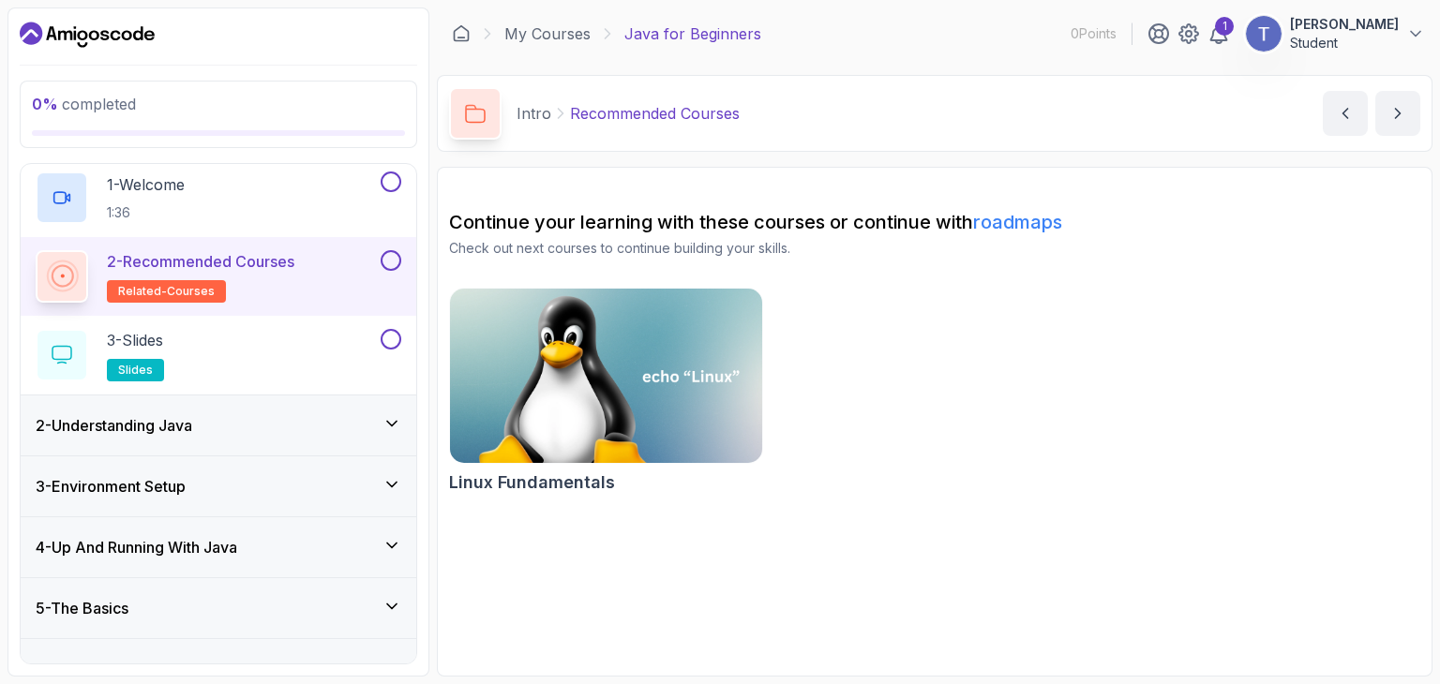
click at [137, 293] on span "related-courses" at bounding box center [166, 291] width 97 height 15
click at [551, 140] on div "Intro Recommended Courses Recommended Courses by nelson" at bounding box center [934, 113] width 995 height 77
click at [239, 167] on div "1 - Welcome 1:36" at bounding box center [219, 197] width 396 height 79
click at [231, 210] on div "1 - Welcome 1:36" at bounding box center [206, 198] width 341 height 52
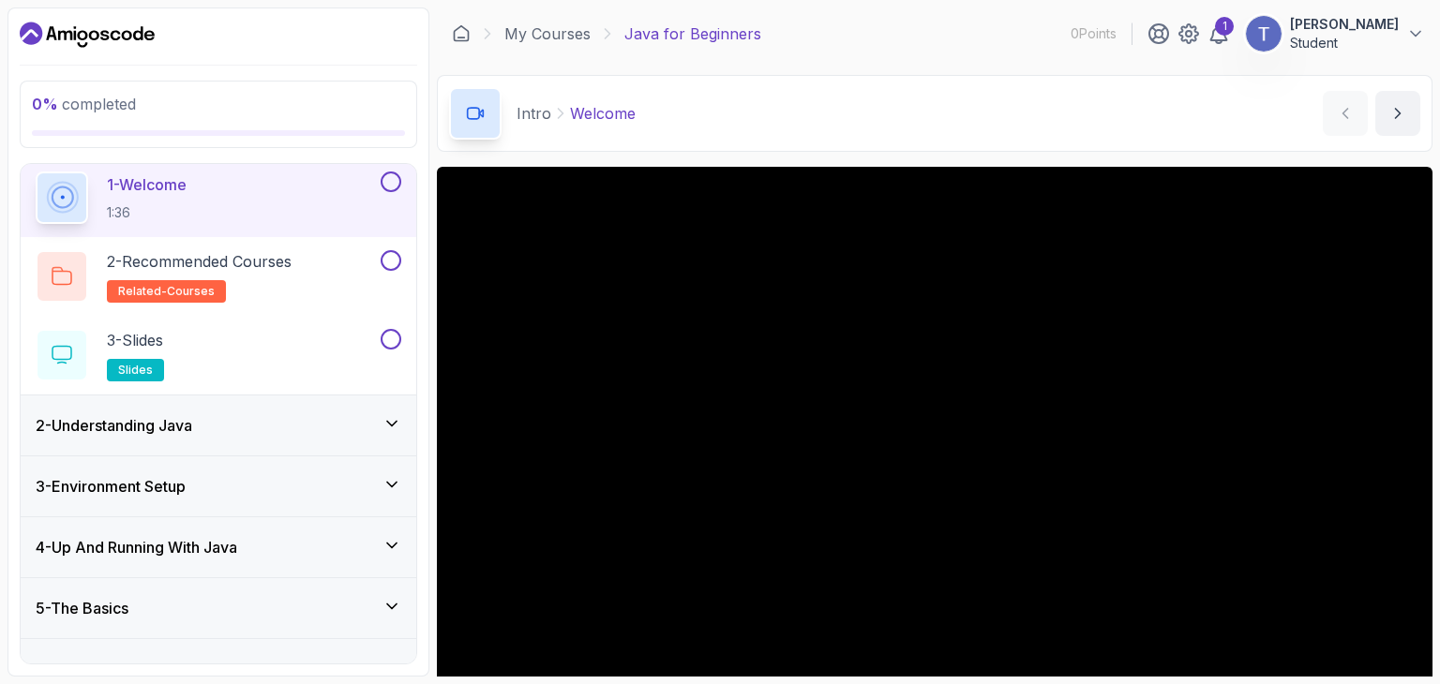
scroll to position [159, 0]
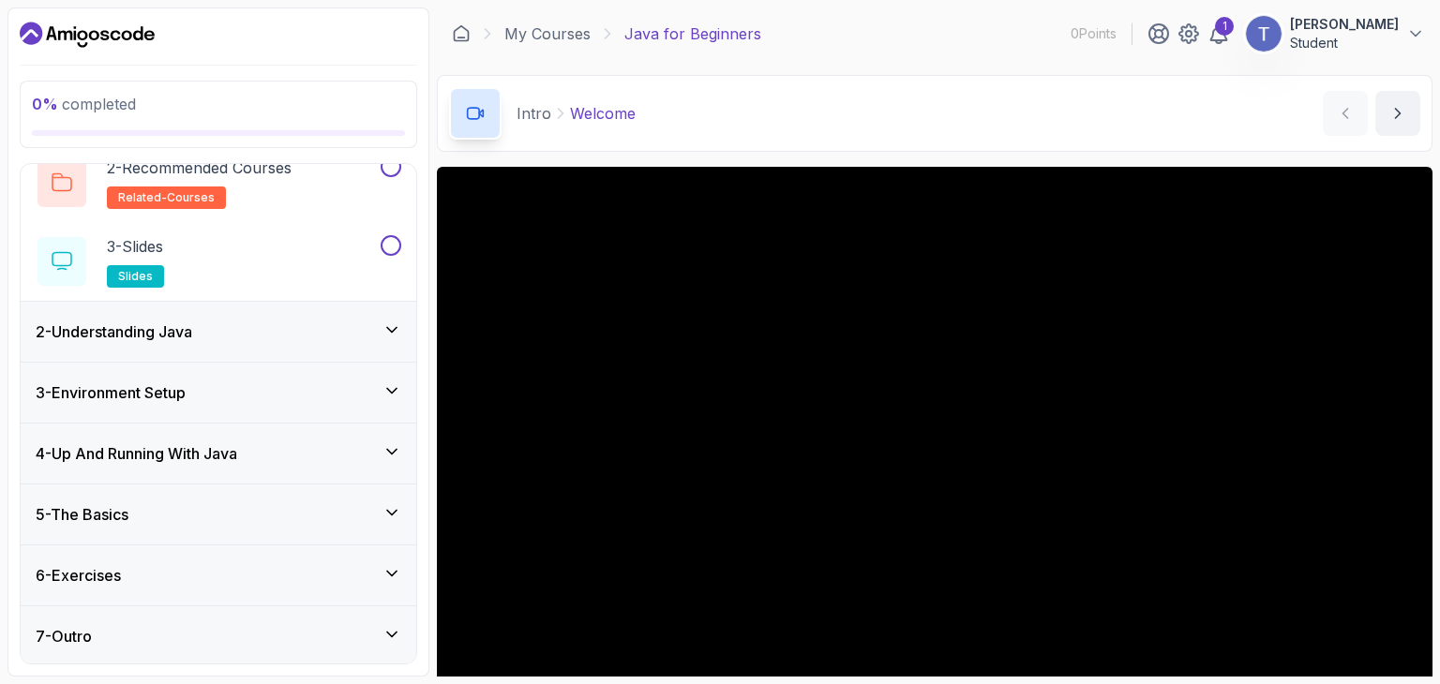
click at [394, 321] on icon at bounding box center [391, 330] width 19 height 19
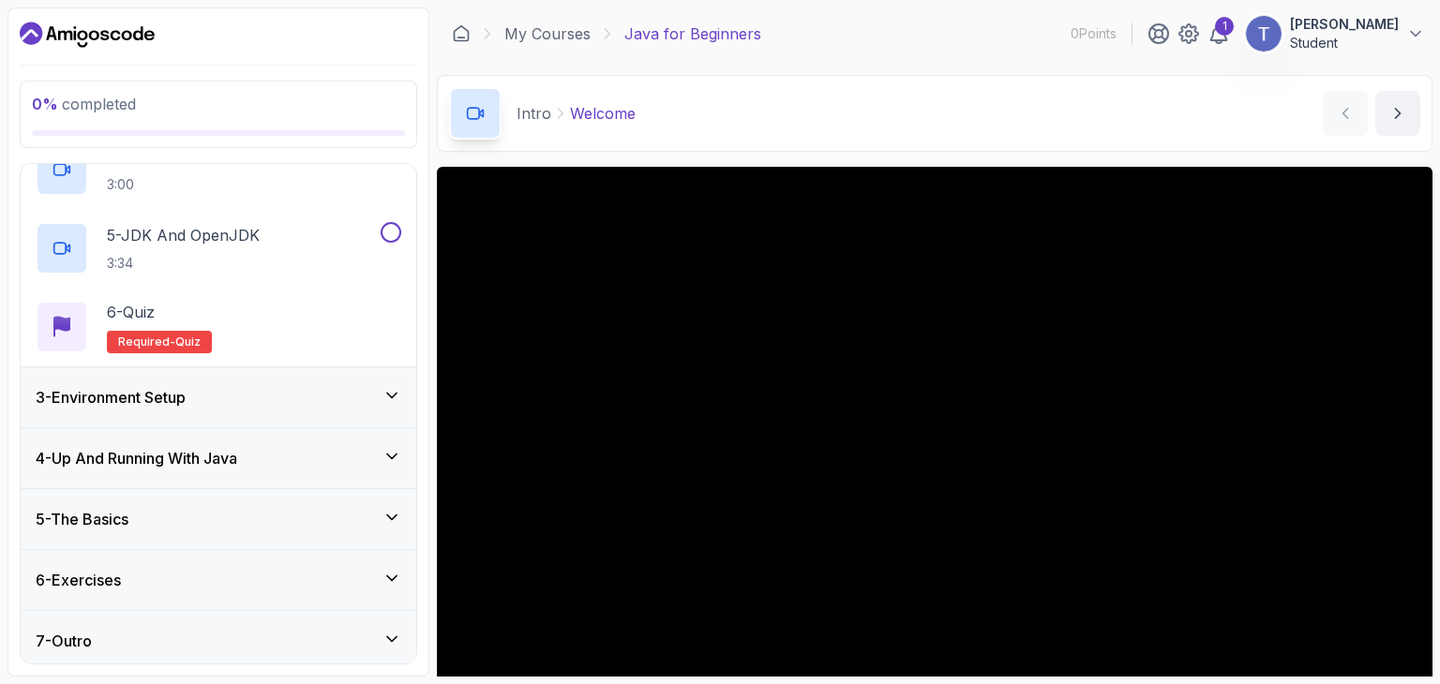
scroll to position [396, 0]
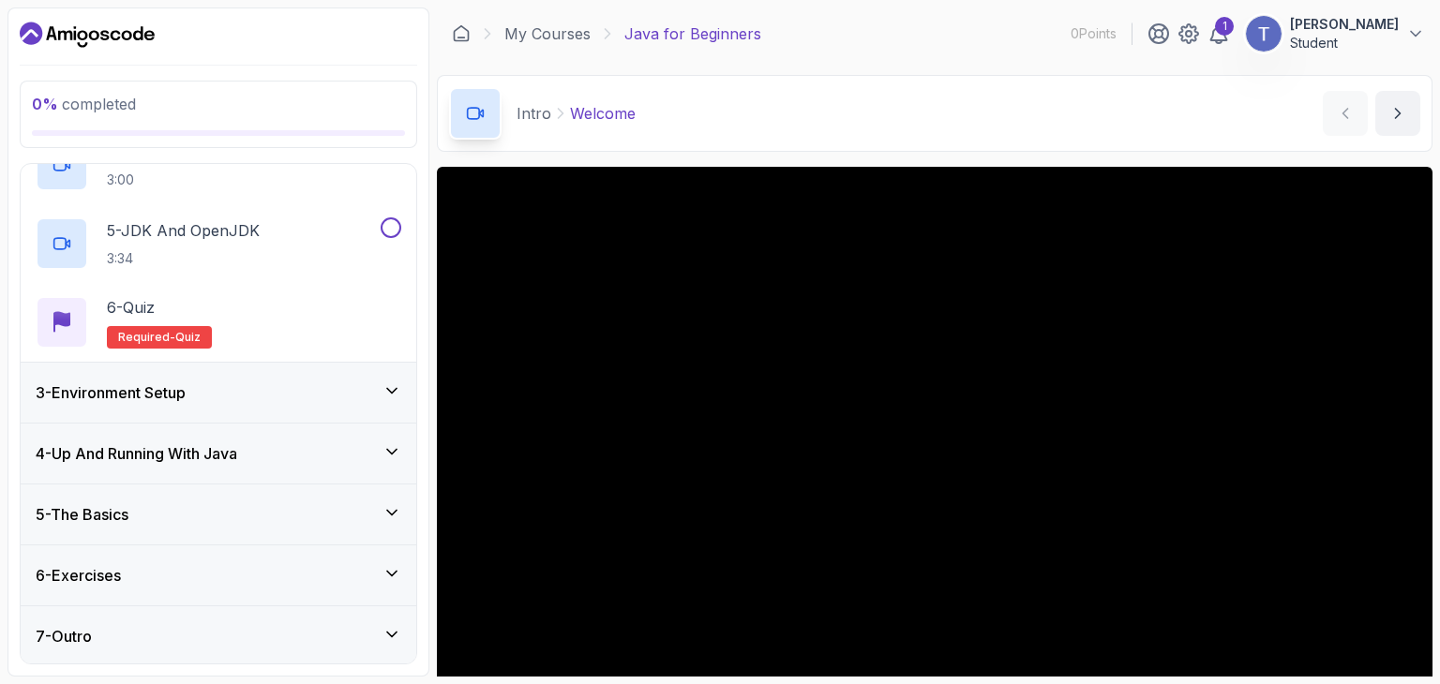
click at [394, 390] on icon at bounding box center [391, 390] width 9 height 5
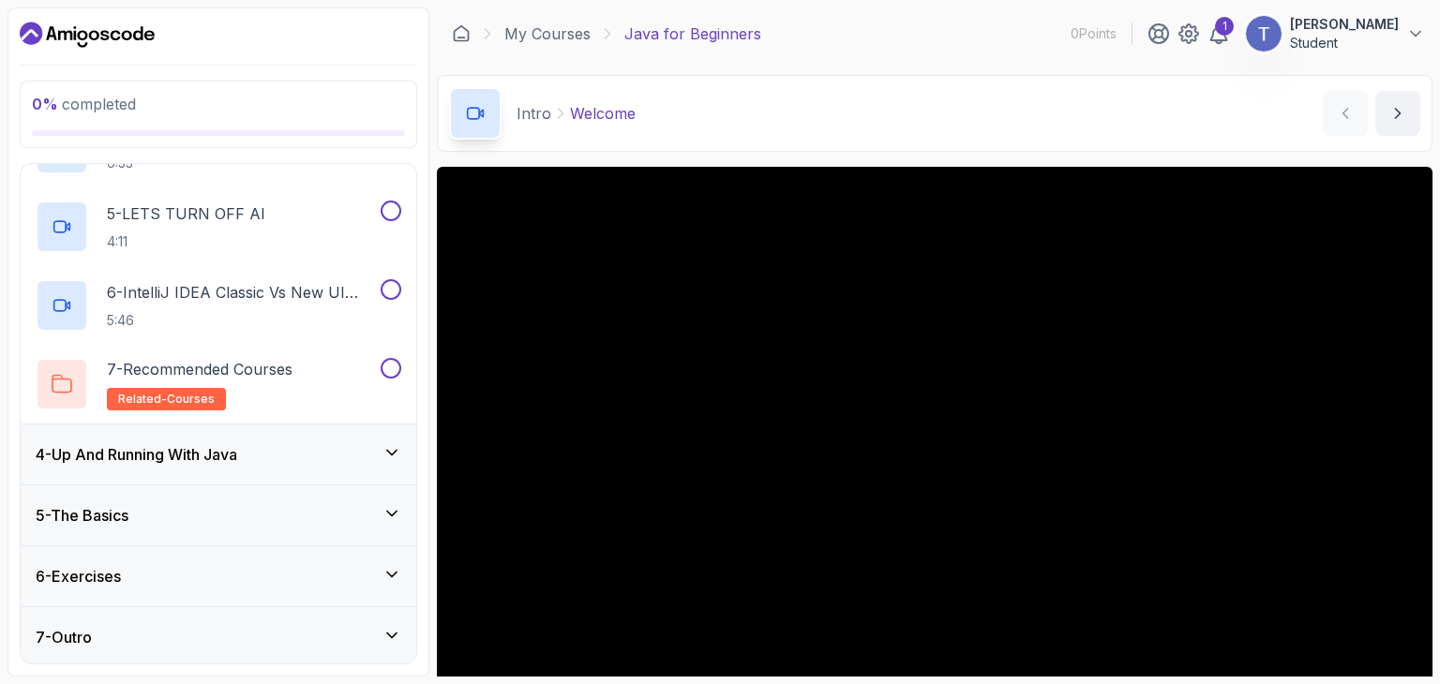
scroll to position [474, 0]
click at [391, 447] on icon at bounding box center [391, 451] width 19 height 19
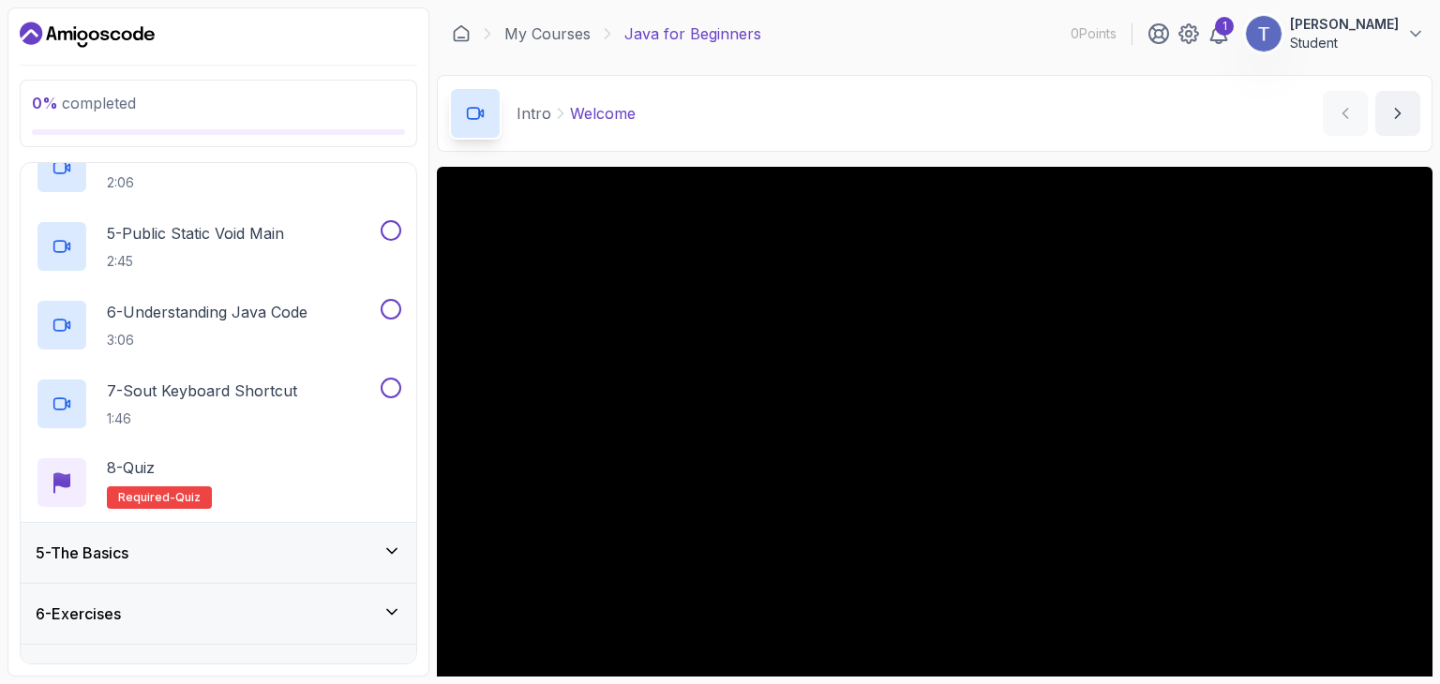
scroll to position [553, 0]
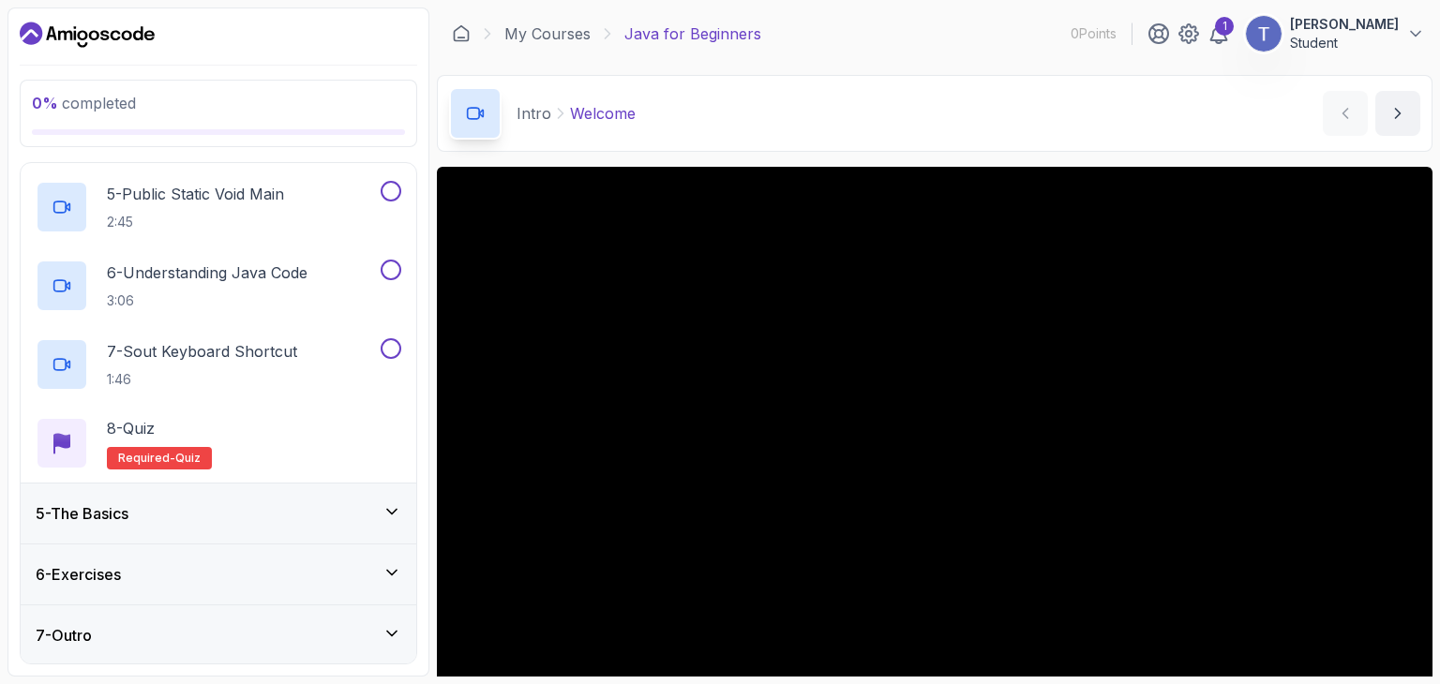
click at [393, 515] on icon at bounding box center [391, 511] width 19 height 19
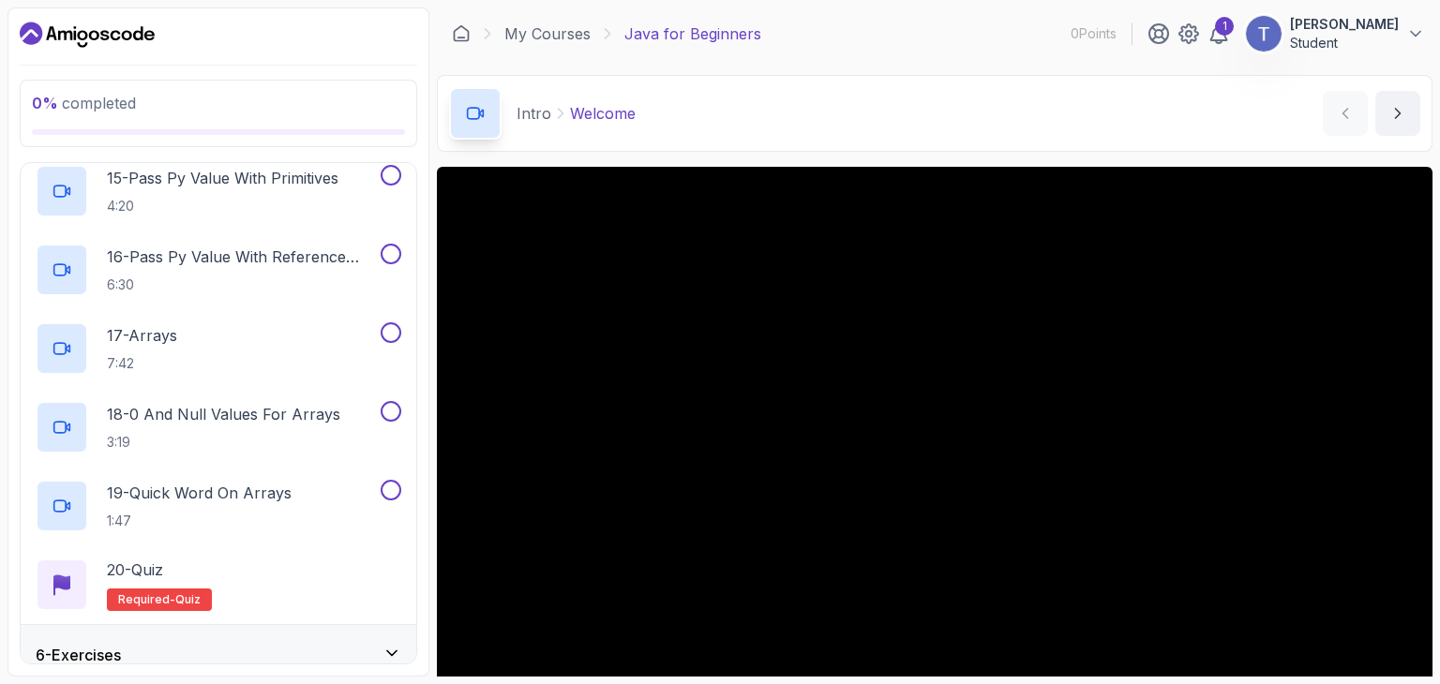
scroll to position [1498, 0]
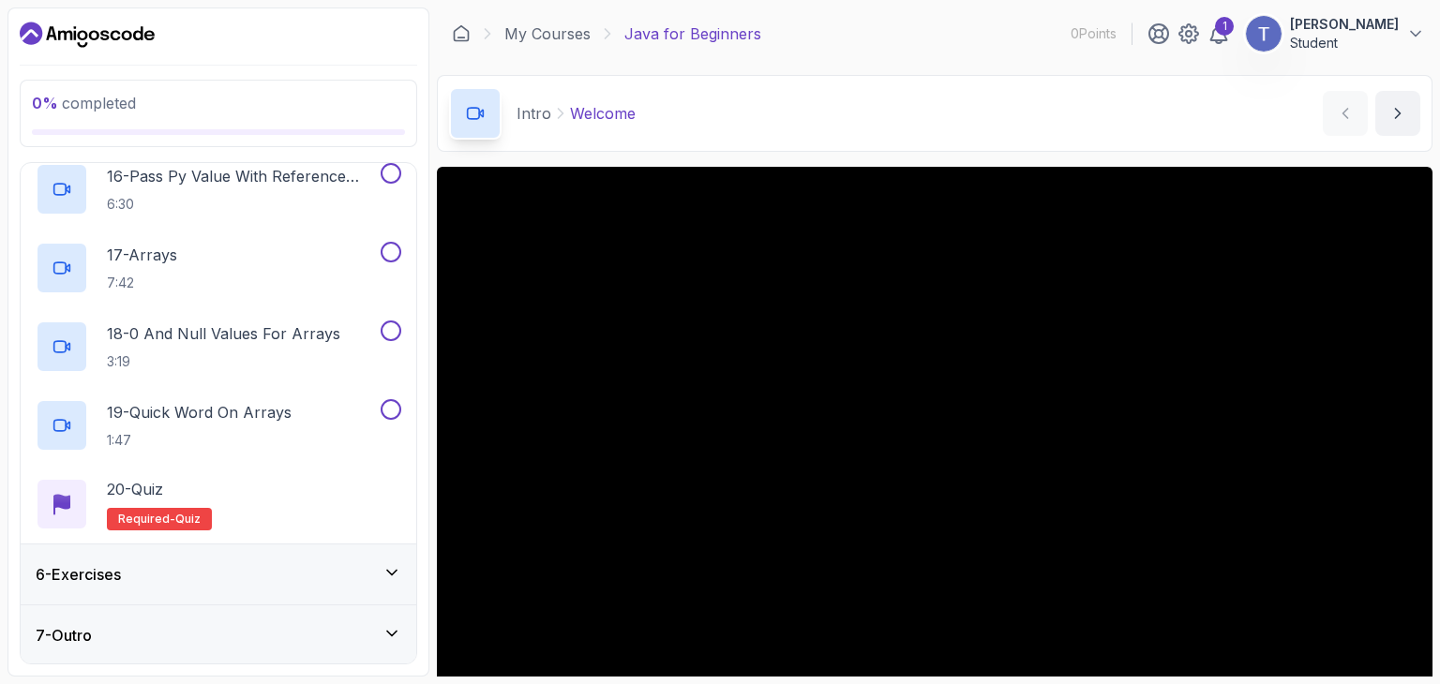
click at [393, 570] on icon at bounding box center [391, 572] width 19 height 19
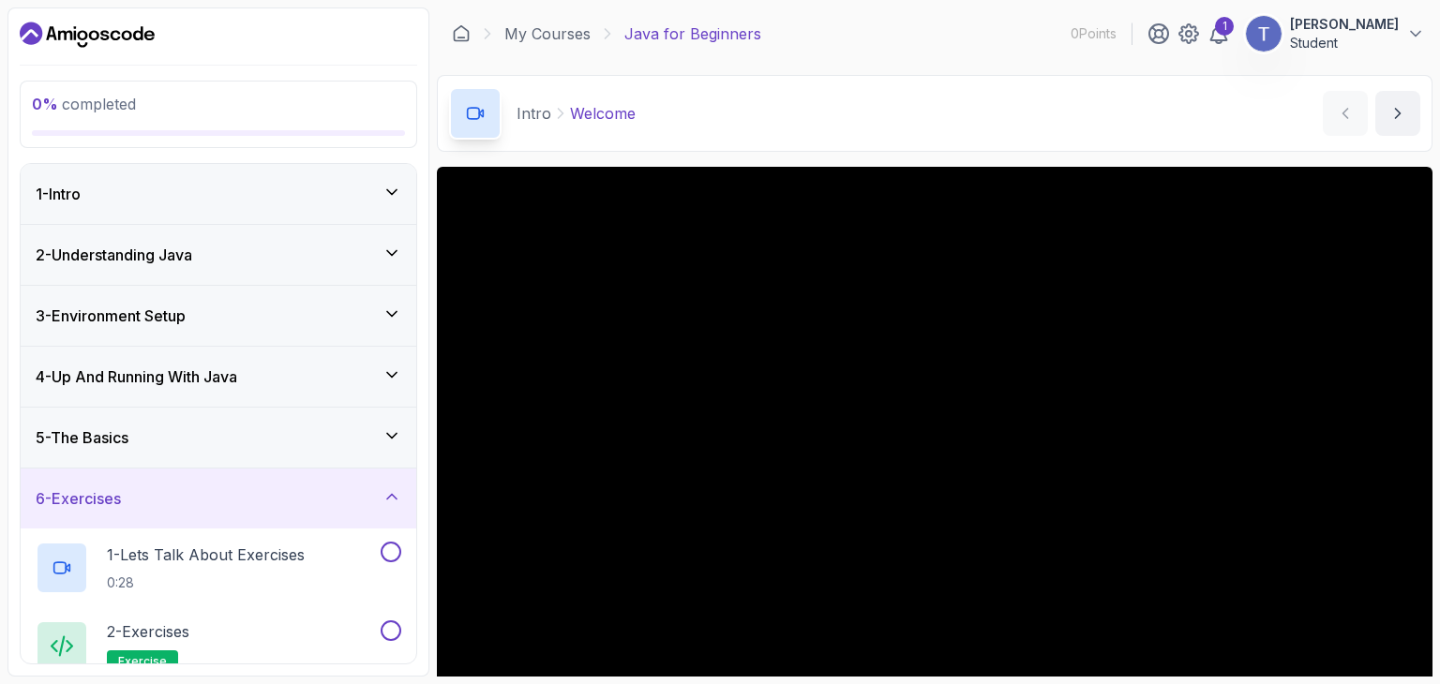
scroll to position [82, 0]
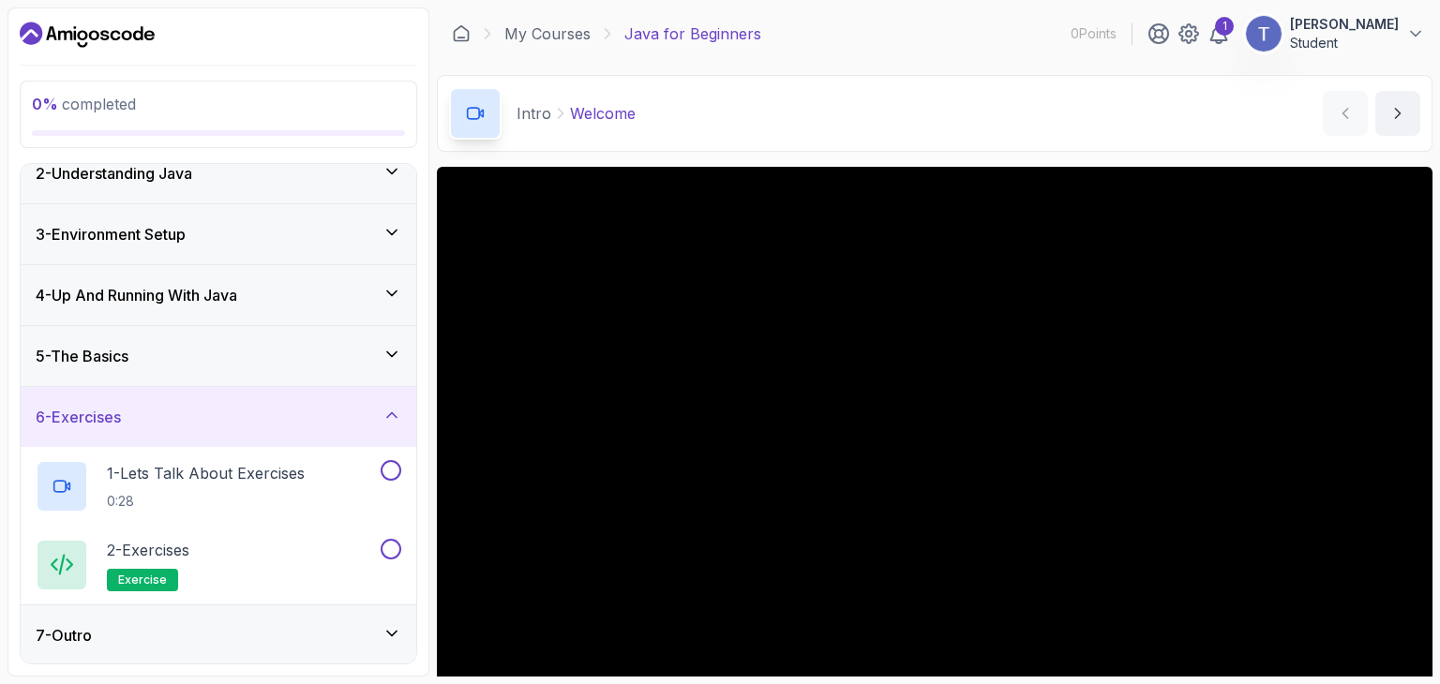
click at [395, 633] on icon at bounding box center [391, 633] width 19 height 19
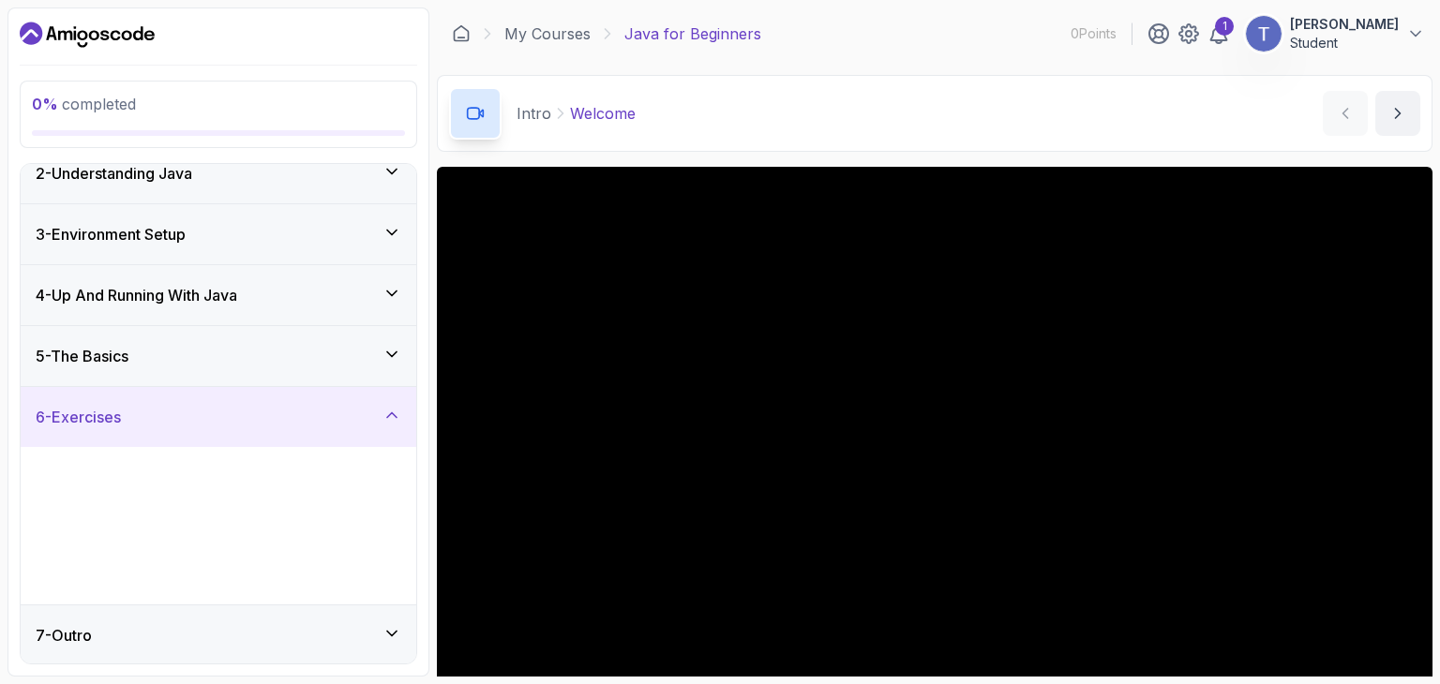
scroll to position [0, 0]
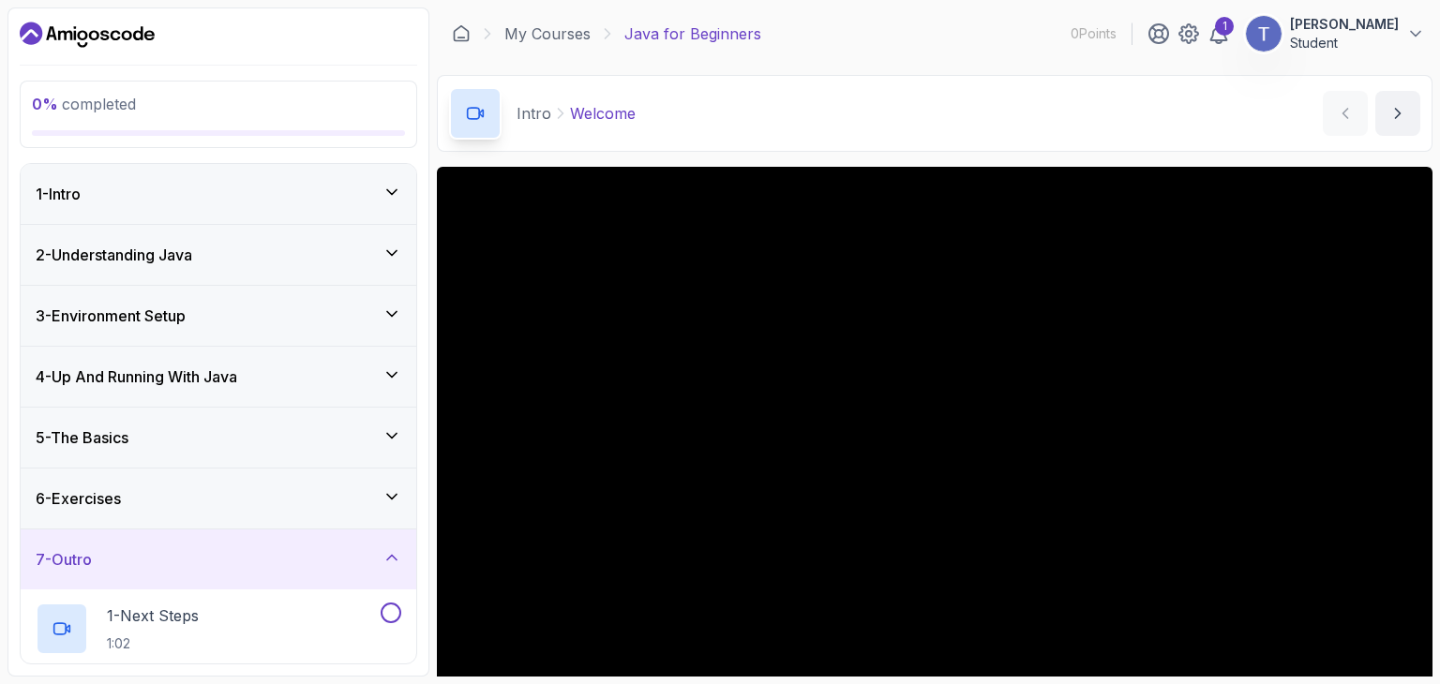
click at [389, 501] on icon at bounding box center [391, 496] width 19 height 19
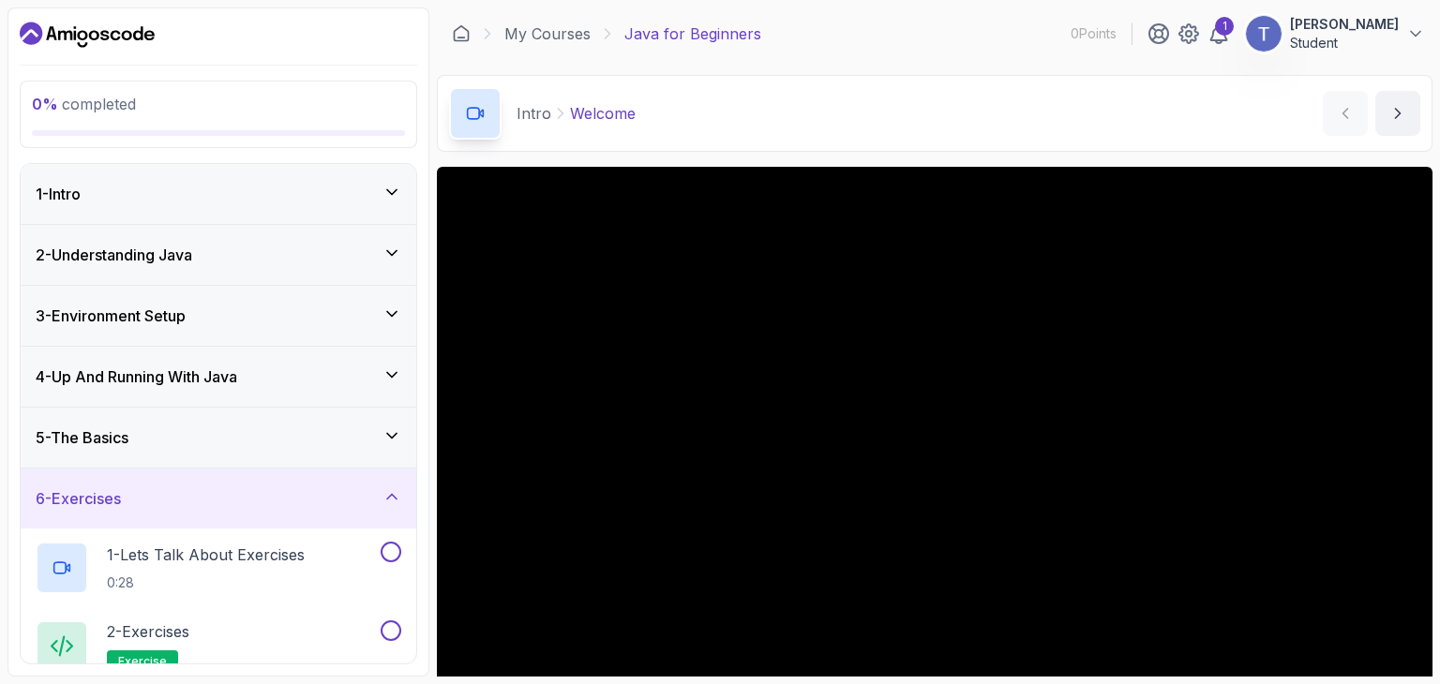
click at [394, 437] on icon at bounding box center [391, 435] width 19 height 19
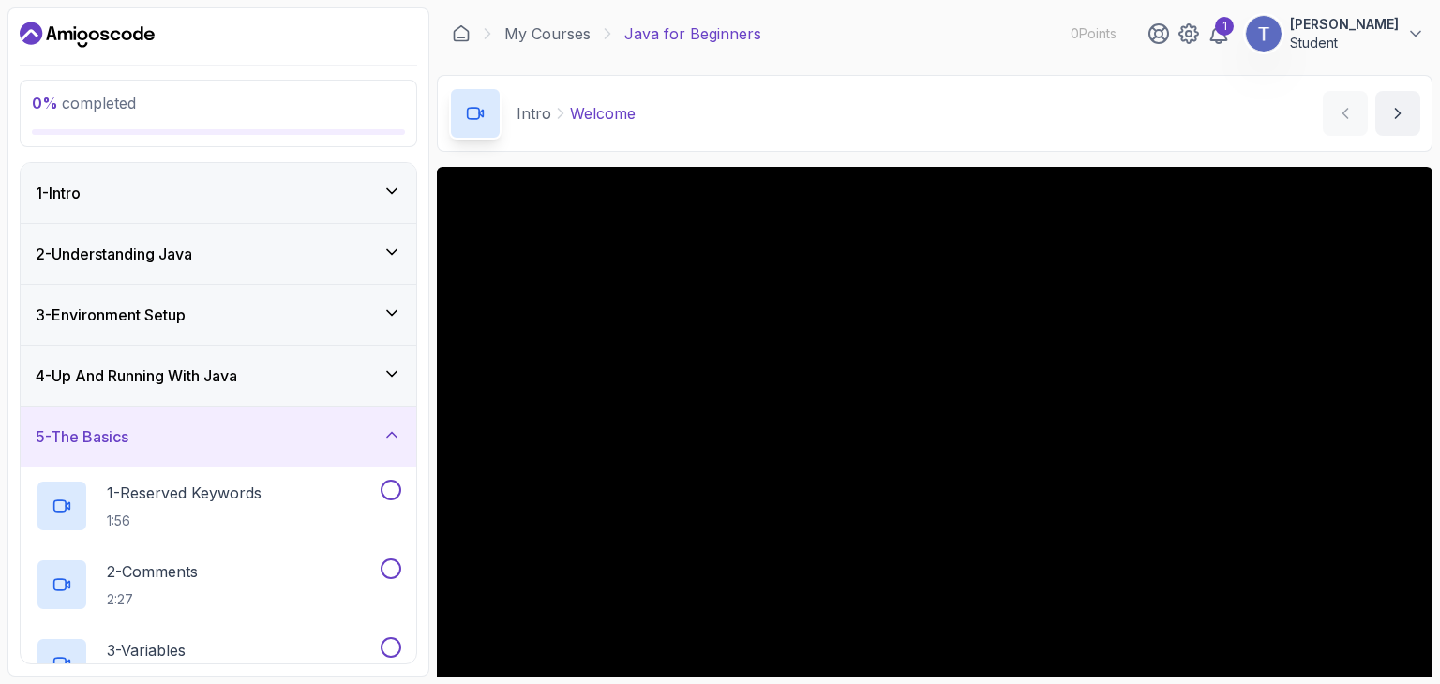
click at [395, 191] on icon at bounding box center [391, 191] width 9 height 5
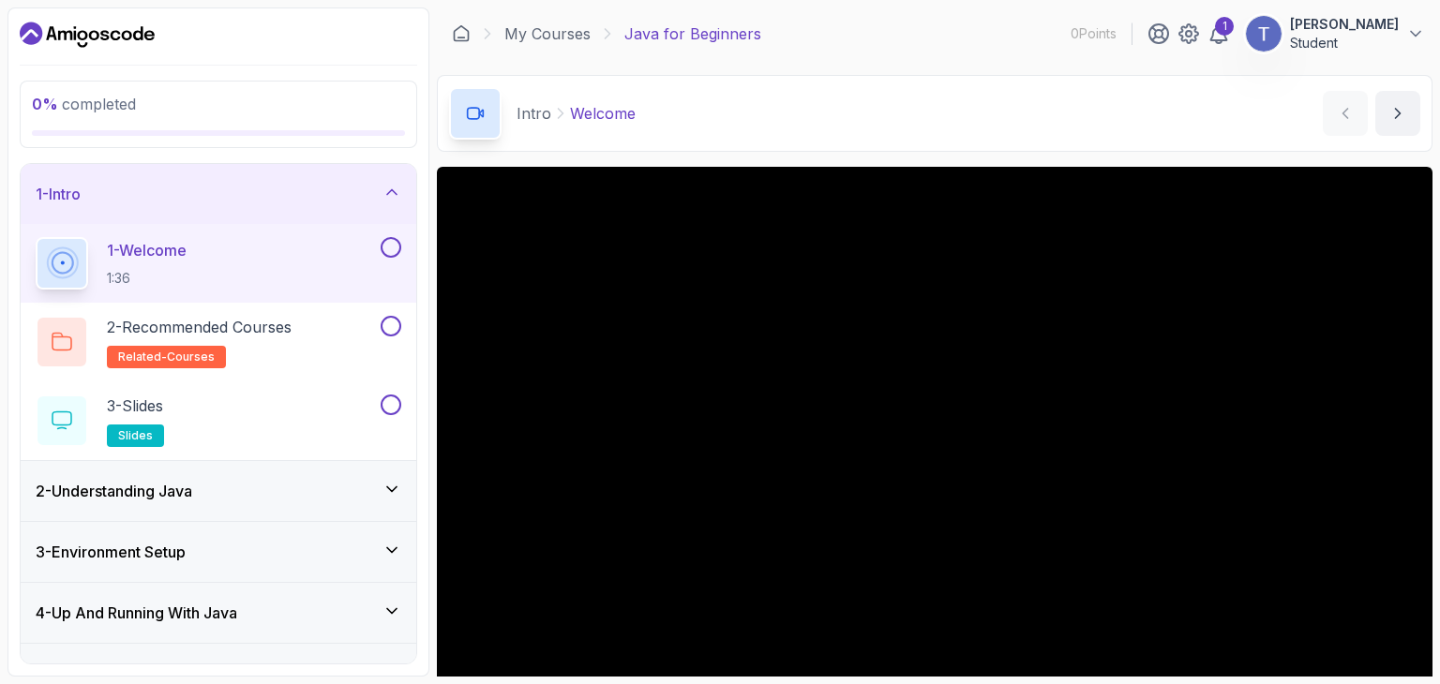
click at [396, 197] on icon at bounding box center [391, 192] width 19 height 19
